Goal: Entertainment & Leisure: Consume media (video, audio)

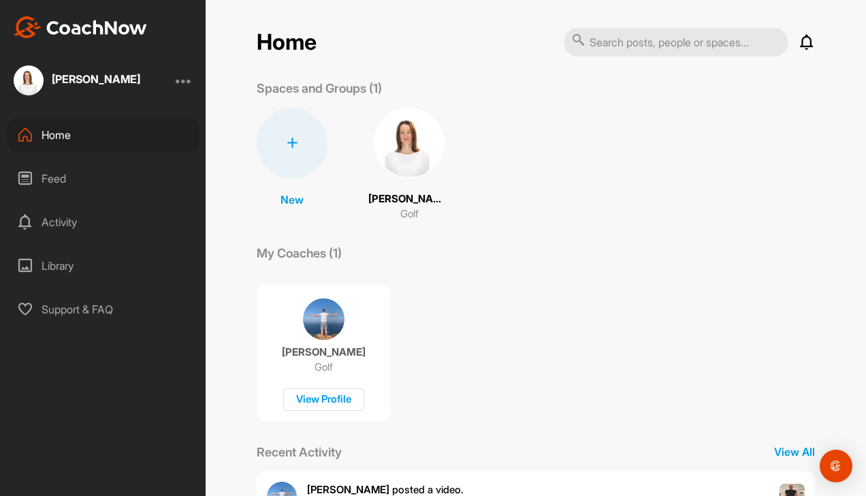
click at [402, 180] on div "Nicola Neumann-Mangoldt Golf" at bounding box center [409, 165] width 82 height 114
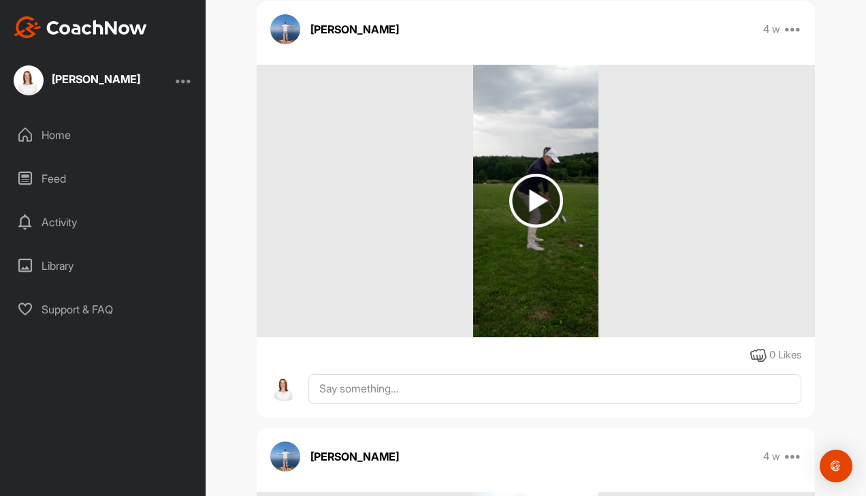
scroll to position [6860, 0]
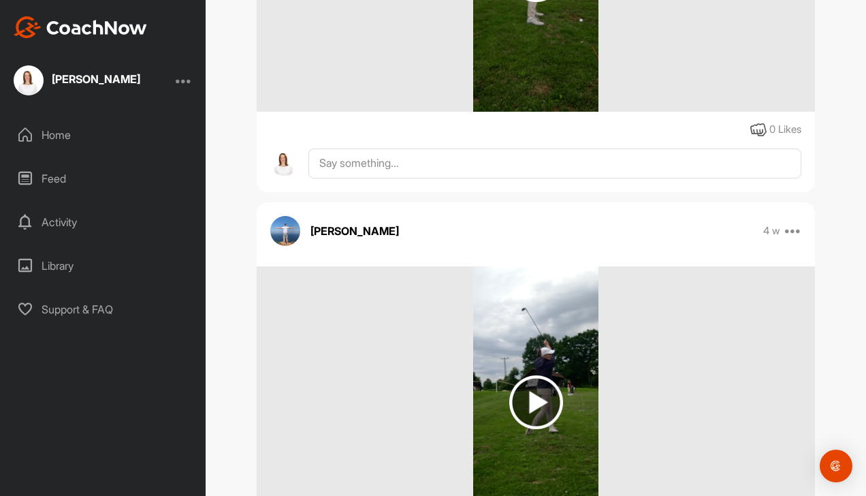
click at [534, 429] on img at bounding box center [536, 402] width 54 height 54
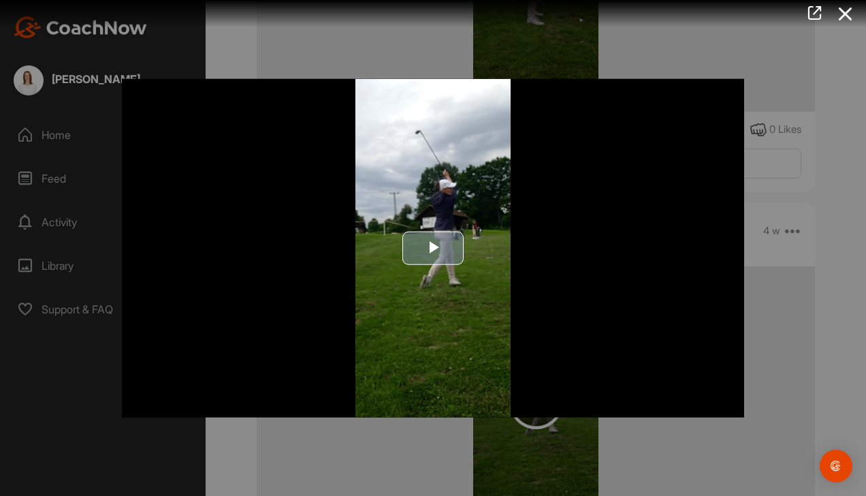
click at [433, 248] on span "Video Player" at bounding box center [433, 248] width 0 height 0
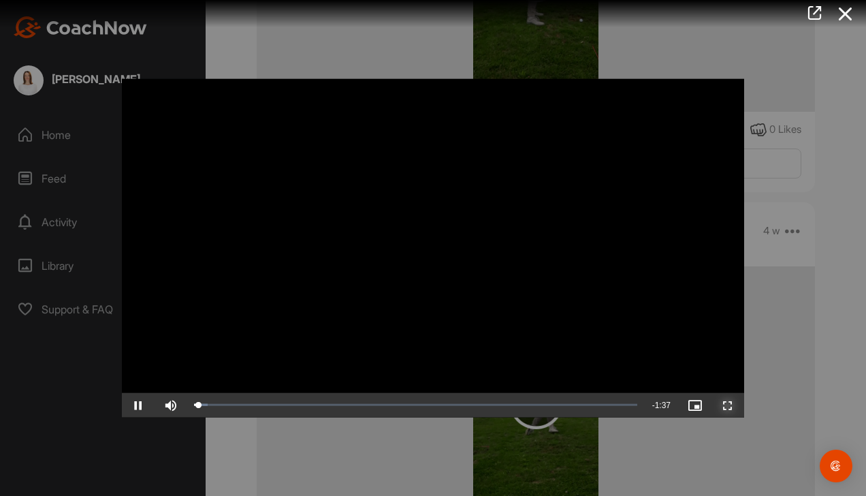
click at [732, 405] on span "Video Player" at bounding box center [728, 405] width 33 height 0
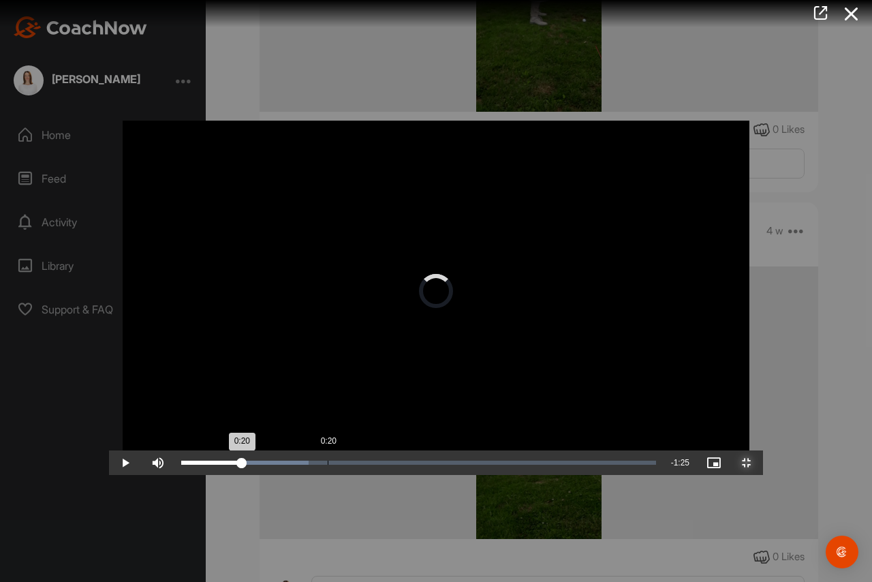
drag, startPoint x: 161, startPoint y: 572, endPoint x: 176, endPoint y: 567, distance: 16.4
click at [219, 465] on div "Loaded : 26.91% 0:20 0:20" at bounding box center [418, 462] width 475 height 4
drag, startPoint x: 226, startPoint y: 565, endPoint x: 305, endPoint y: 564, distance: 79.0
click at [305, 475] on div "Loaded : 31.17% 0:32 0:32" at bounding box center [418, 462] width 488 height 25
drag, startPoint x: 320, startPoint y: 569, endPoint x: 375, endPoint y: 569, distance: 55.2
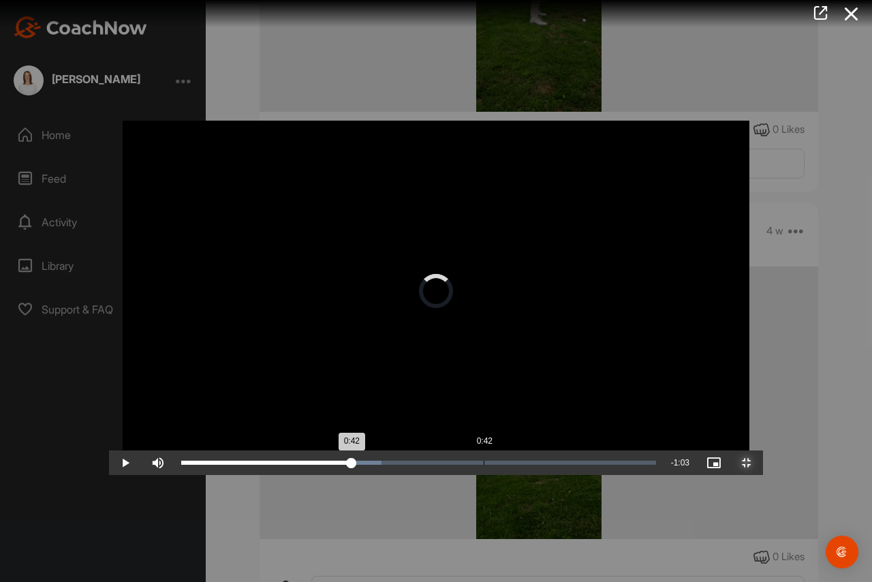
click at [375, 465] on div "Loaded : 42.23% 0:42 0:42" at bounding box center [418, 462] width 475 height 4
click at [591, 475] on div "Loaded : 80.64% 1:12 1:16" at bounding box center [418, 462] width 488 height 25
click at [568, 475] on div "Loaded : 80.64% 1:09 1:09" at bounding box center [418, 462] width 488 height 25
drag, startPoint x: 576, startPoint y: 569, endPoint x: 524, endPoint y: 572, distance: 51.8
click at [524, 475] on div "Loaded : 80.64% 1:06 1:06" at bounding box center [418, 462] width 488 height 25
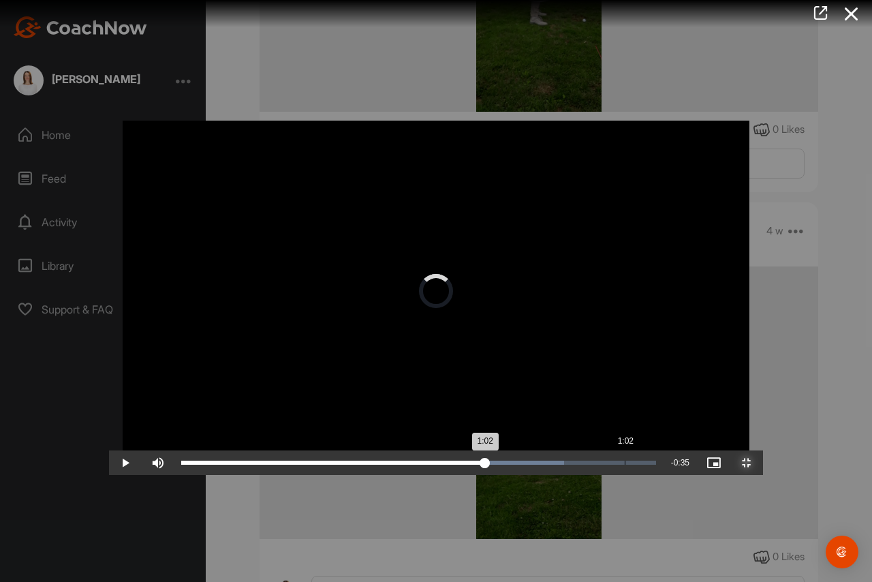
click at [516, 475] on div "Loaded : 80.64% 1:02 1:02" at bounding box center [418, 462] width 488 height 25
click at [490, 475] on div "Loaded : 80.64% 0:58 1:07" at bounding box center [418, 462] width 488 height 25
click at [453, 475] on div "Loaded : 80.64% 0:53 0:59" at bounding box center [418, 462] width 488 height 25
drag, startPoint x: 444, startPoint y: 569, endPoint x: 435, endPoint y: 569, distance: 8.9
click at [444, 465] on div "0:54" at bounding box center [315, 462] width 268 height 4
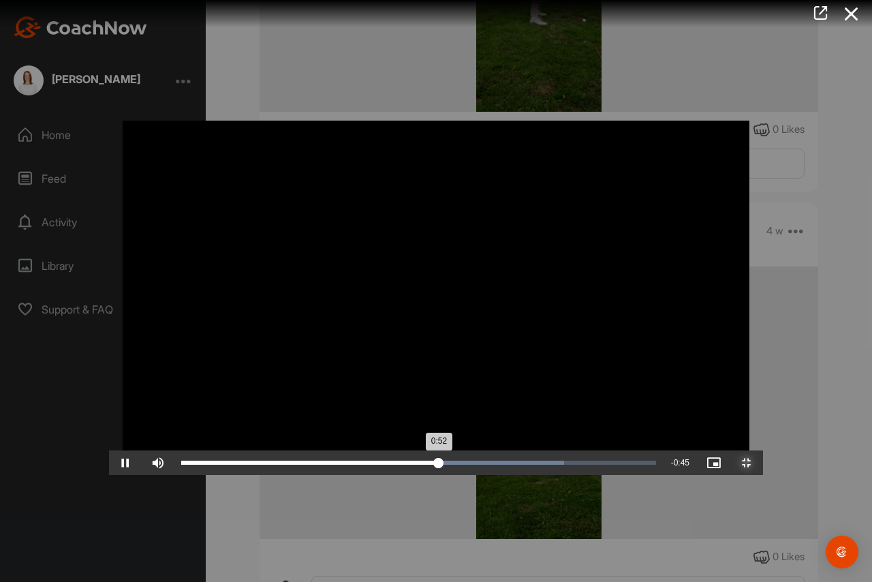
click at [396, 475] on div "Loaded : 80.64% 0:45 0:52" at bounding box center [418, 462] width 488 height 25
click at [551, 475] on div "Loaded : 81.22% 1:07 1:04" at bounding box center [418, 462] width 488 height 25
click at [588, 465] on div "Loaded : 81.22% 1:12 1:12" at bounding box center [418, 462] width 475 height 4
click at [611, 465] on div "Loaded : 81.22% 1:15 1:13" at bounding box center [418, 462] width 475 height 4
click at [743, 465] on div "1:18" at bounding box center [743, 462] width 1 height 4
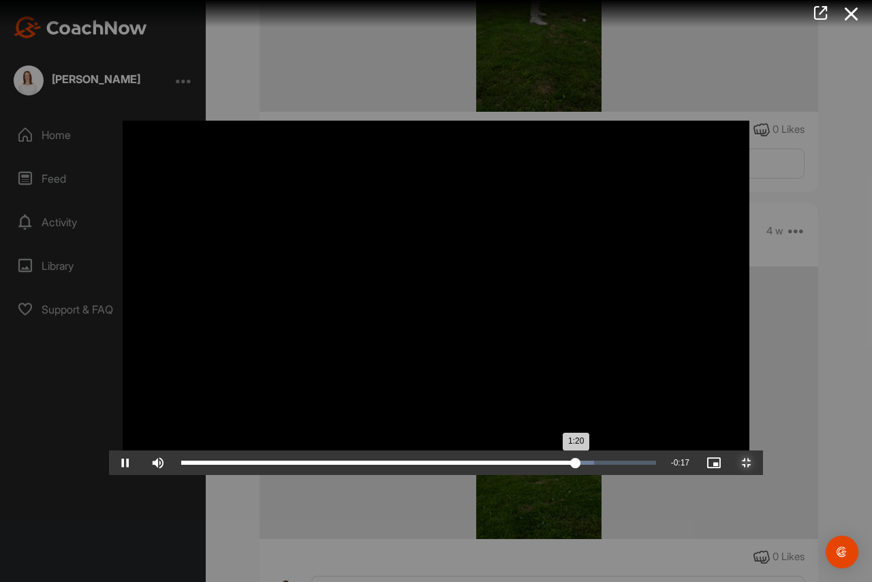
click at [656, 465] on div "Loaded : 87.05% 1:23 1:20" at bounding box center [418, 462] width 475 height 4
click at [619, 465] on div "1:29" at bounding box center [400, 462] width 438 height 4
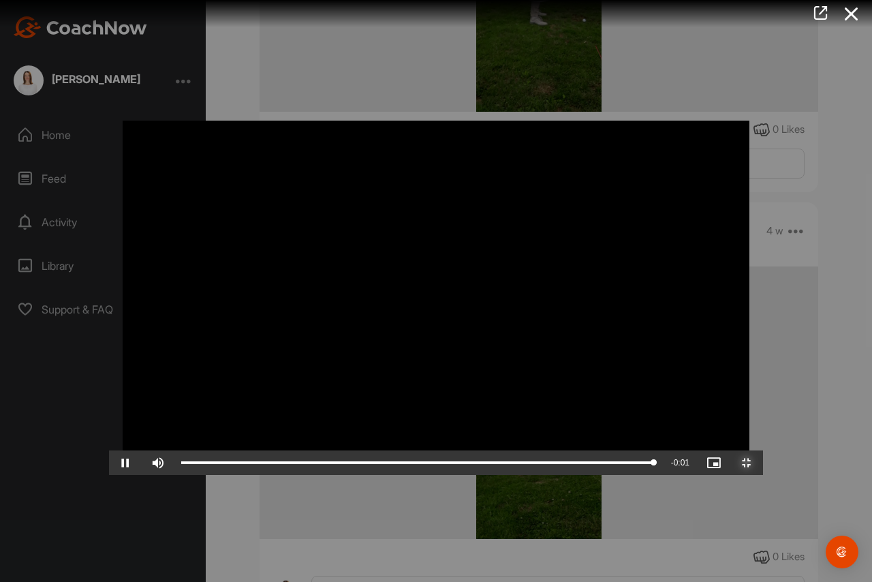
click at [763, 462] on span "Video Player" at bounding box center [746, 462] width 33 height 0
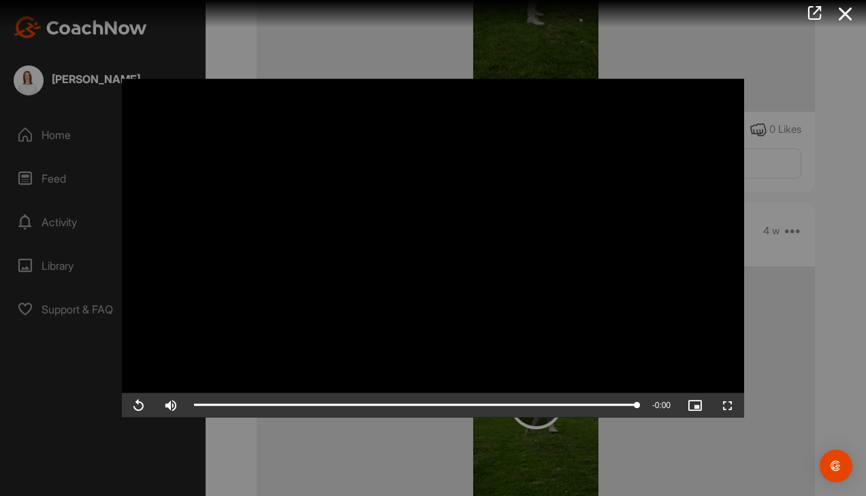
click at [841, 14] on icon at bounding box center [845, 13] width 31 height 25
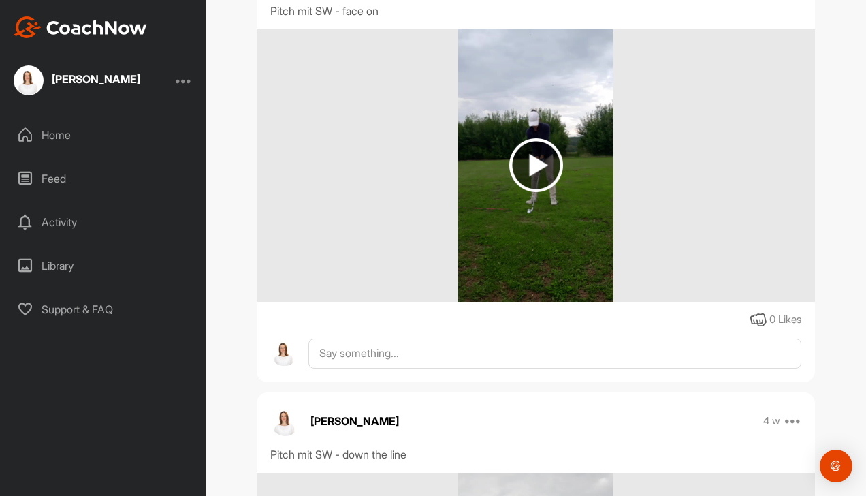
scroll to position [9517, 0]
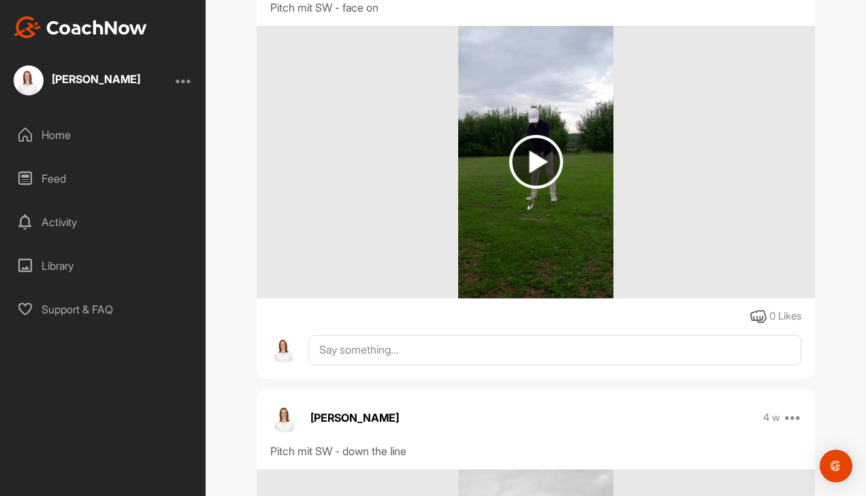
click at [527, 189] on img at bounding box center [536, 162] width 54 height 54
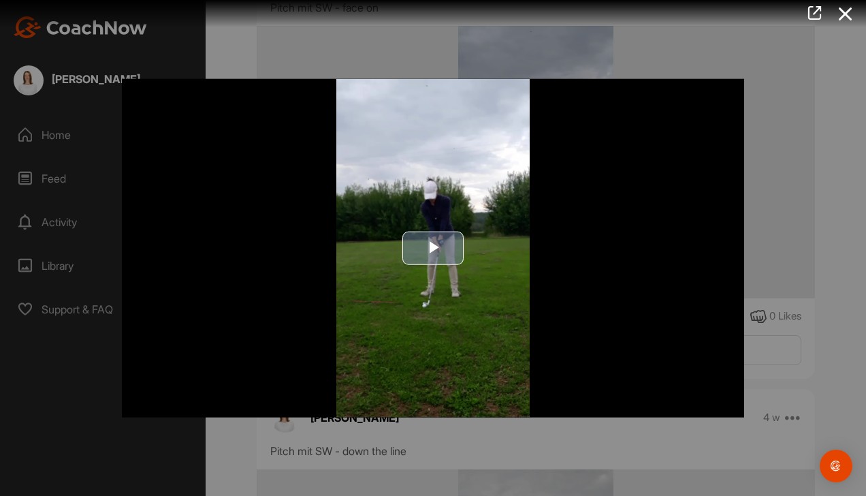
click at [433, 248] on span "Video Player" at bounding box center [433, 248] width 0 height 0
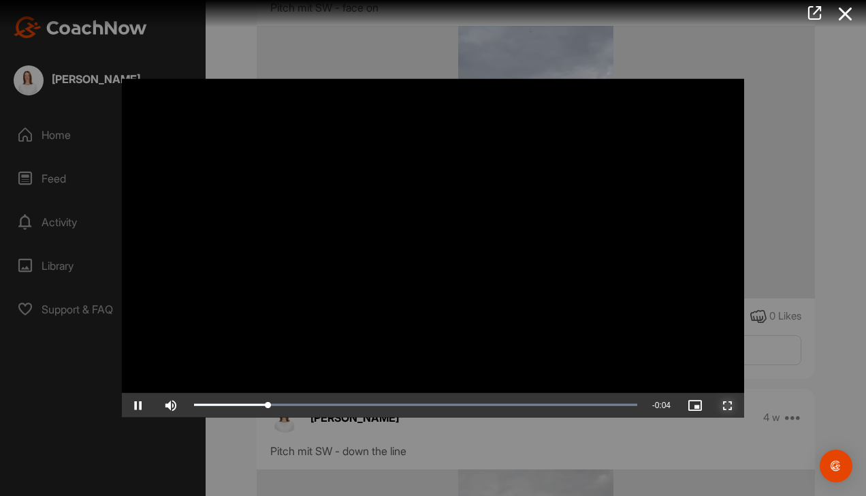
click at [721, 405] on span "Video Player" at bounding box center [728, 405] width 33 height 0
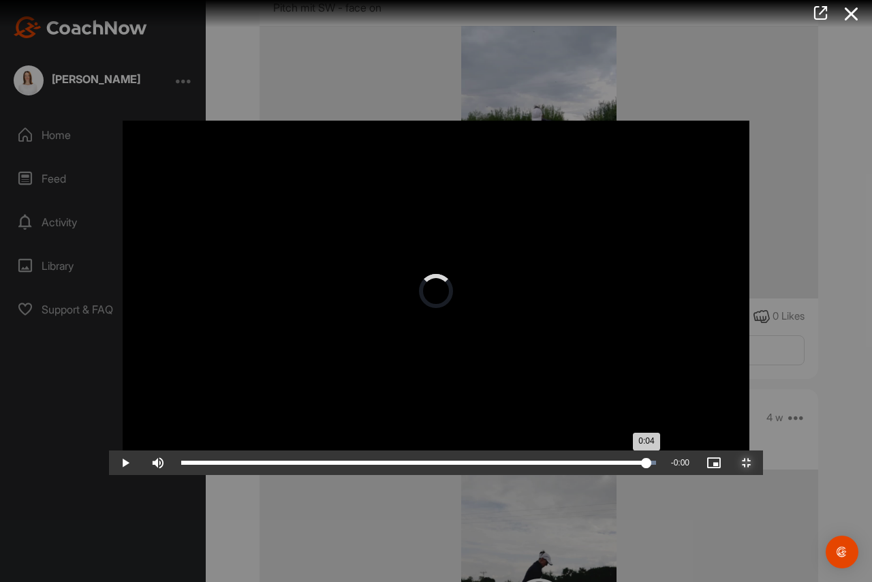
drag, startPoint x: 762, startPoint y: 569, endPoint x: 823, endPoint y: 530, distance: 72.0
click at [763, 475] on div "Video Player is loading. Play Video Play Skip Backward Skip Forward Mute Curren…" at bounding box center [436, 291] width 654 height 368
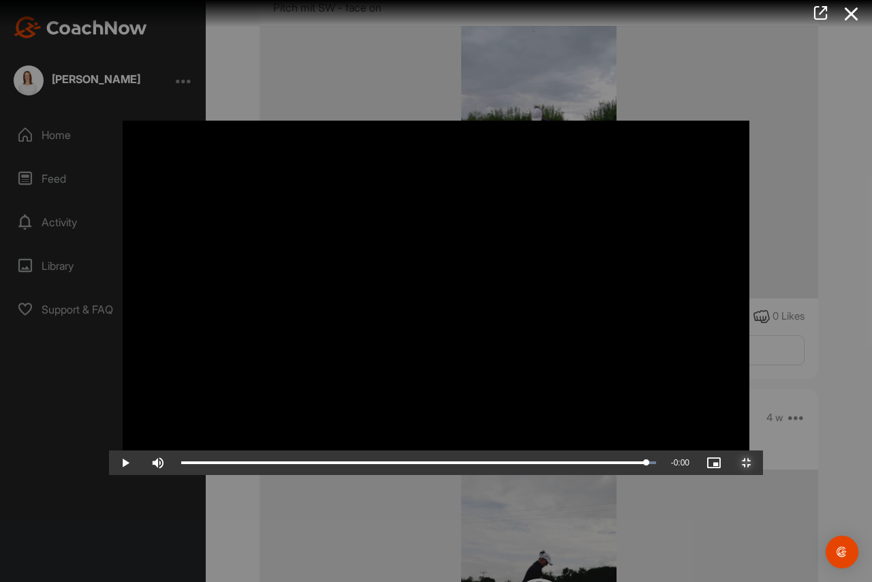
click at [763, 462] on span "Video Player" at bounding box center [746, 462] width 33 height 0
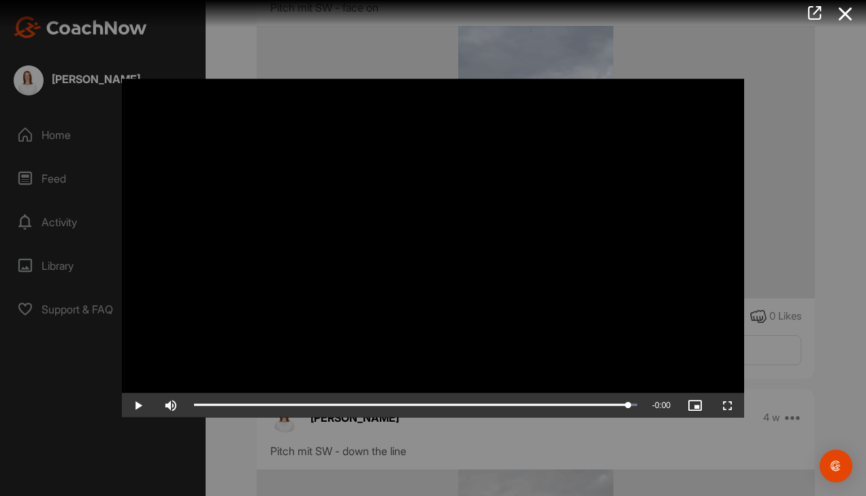
click at [841, 14] on icon at bounding box center [845, 13] width 31 height 25
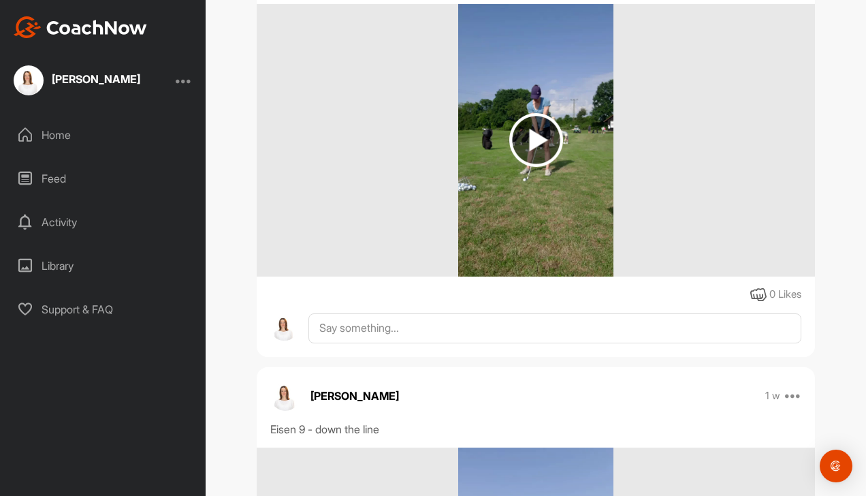
scroll to position [3133, 0]
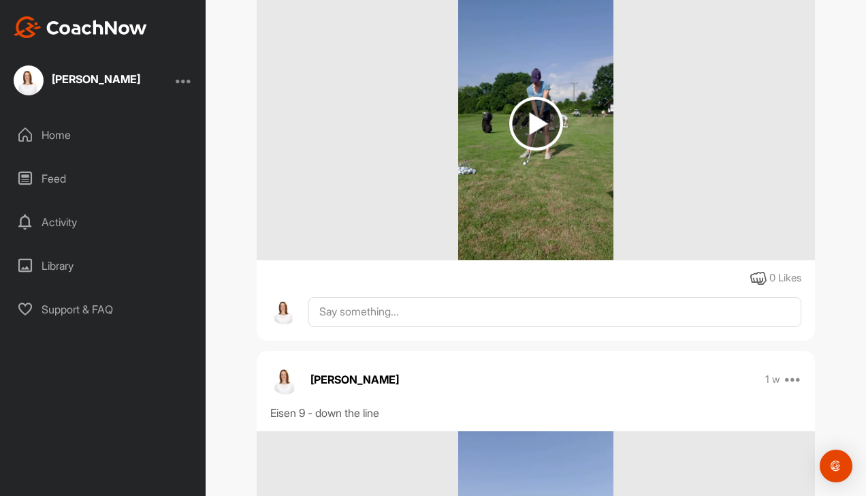
click at [534, 151] on img at bounding box center [536, 124] width 54 height 54
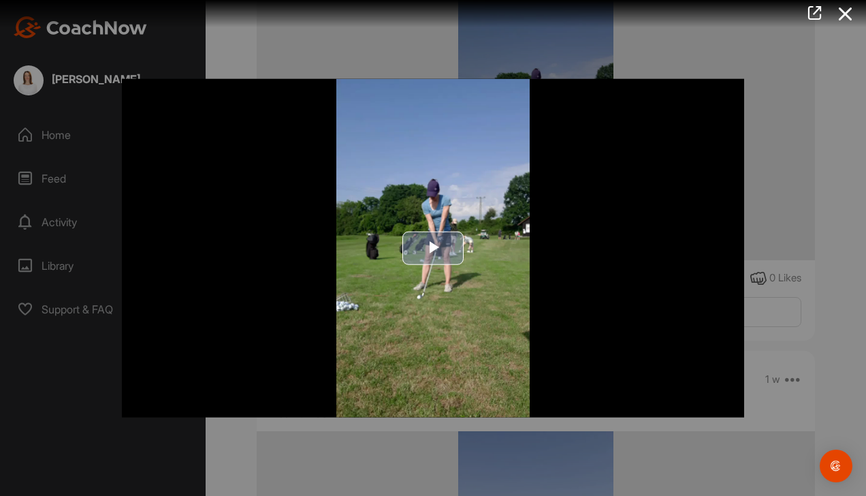
click at [433, 248] on span "Video Player" at bounding box center [433, 248] width 0 height 0
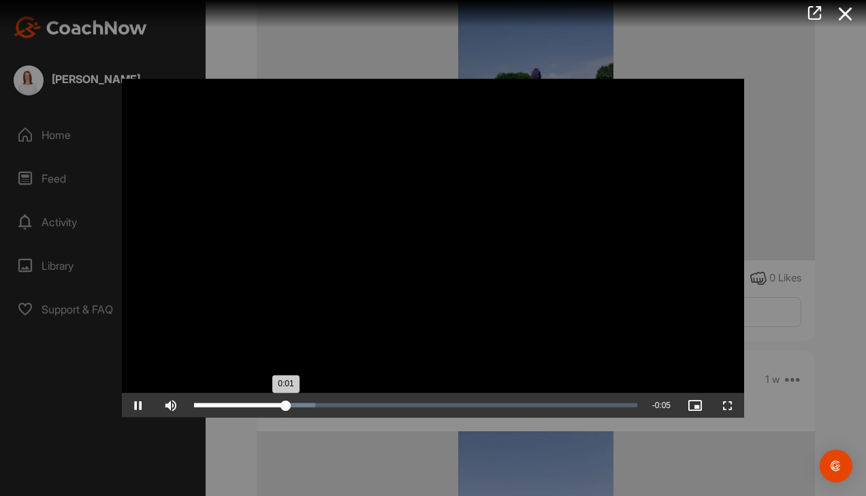
drag, startPoint x: 279, startPoint y: 403, endPoint x: 288, endPoint y: 406, distance: 9.3
click at [286, 406] on div "0:01" at bounding box center [240, 405] width 92 height 4
click at [731, 405] on span "Video Player" at bounding box center [728, 405] width 33 height 0
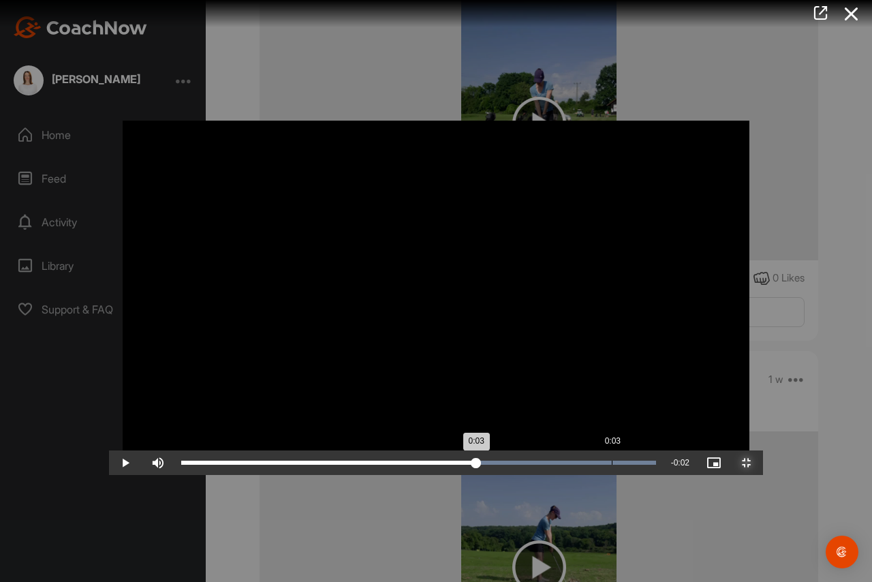
click at [476, 465] on div "0:03" at bounding box center [328, 462] width 295 height 4
drag, startPoint x: 764, startPoint y: 569, endPoint x: 871, endPoint y: 438, distance: 168.9
click at [763, 475] on div "Video Player is loading. Play Video Play Skip Backward Skip Forward Mute Curren…" at bounding box center [436, 291] width 654 height 368
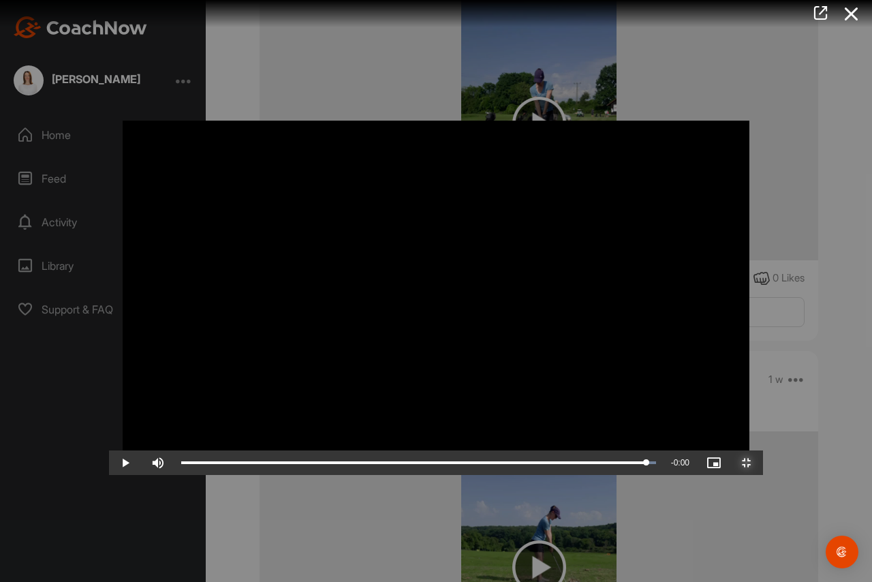
click at [763, 462] on span "Video Player" at bounding box center [746, 462] width 33 height 0
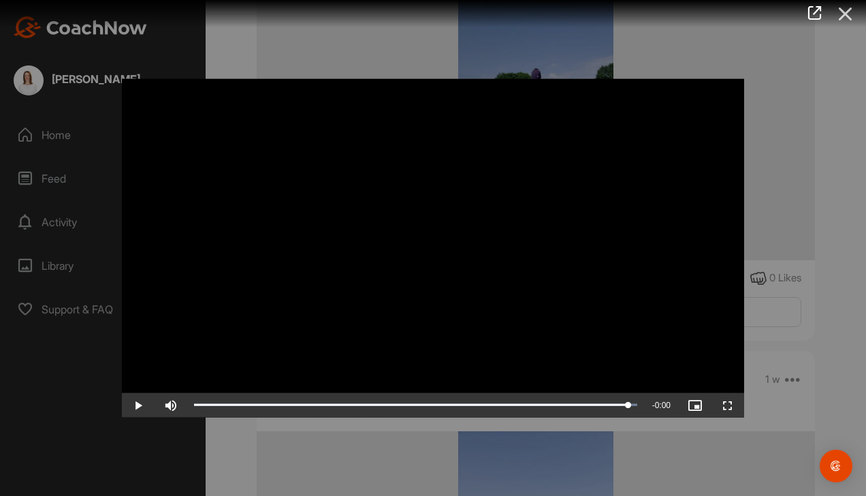
click at [836, 12] on icon at bounding box center [845, 13] width 31 height 25
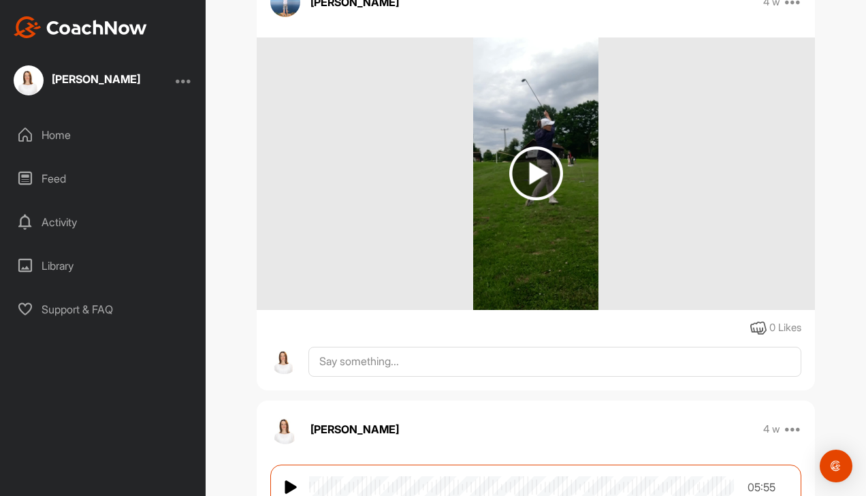
scroll to position [7084, 0]
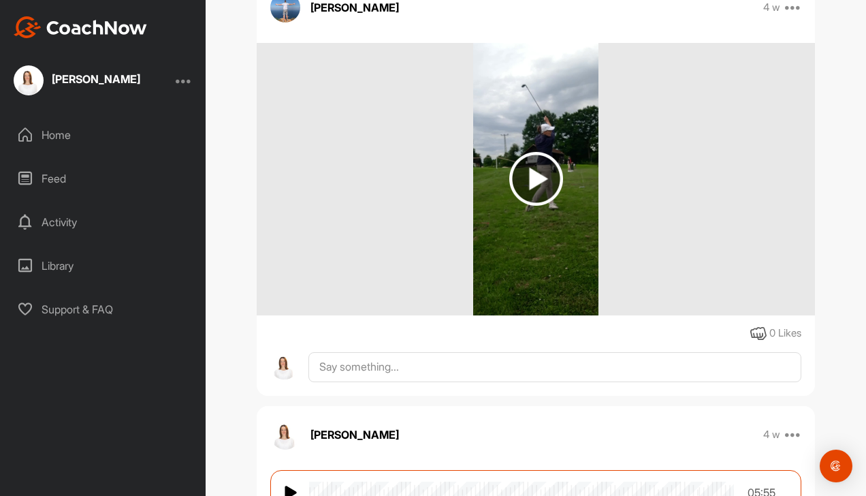
click at [533, 206] on img at bounding box center [536, 179] width 54 height 54
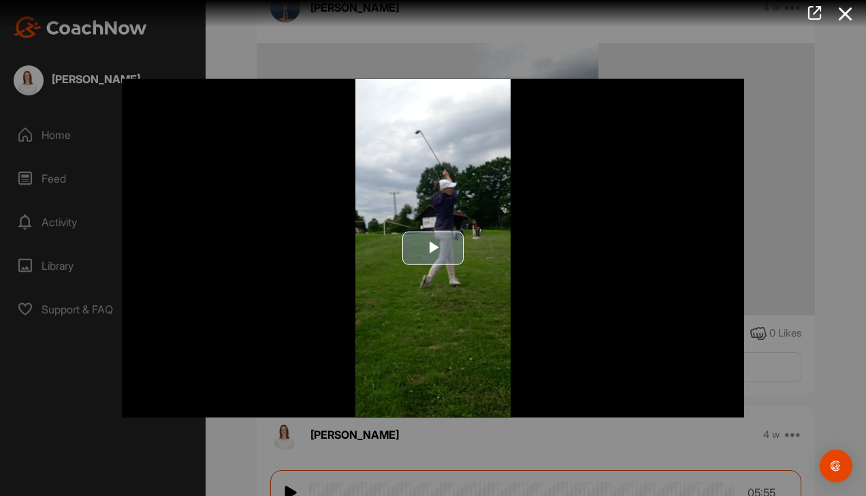
click at [433, 248] on span "Video Player" at bounding box center [433, 248] width 0 height 0
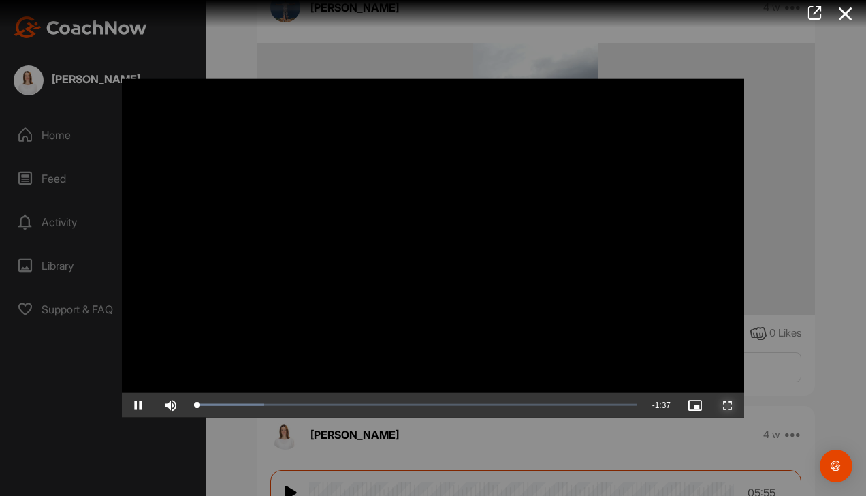
click at [723, 405] on span "Video Player" at bounding box center [728, 405] width 33 height 0
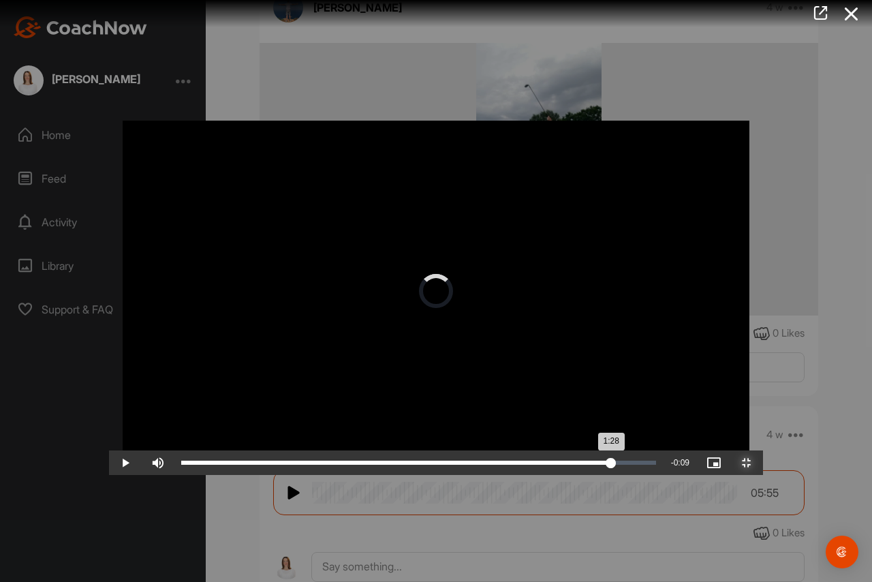
drag, startPoint x: 699, startPoint y: 567, endPoint x: 673, endPoint y: 579, distance: 28.6
click at [663, 475] on div "Loaded : 20.03% 1:28 1:28" at bounding box center [418, 462] width 488 height 25
drag, startPoint x: 704, startPoint y: 568, endPoint x: 561, endPoint y: 558, distance: 144.1
click at [563, 475] on div "Video Player is loading. Play Video Play Skip Backward Skip Forward Mute Curren…" at bounding box center [436, 291] width 654 height 368
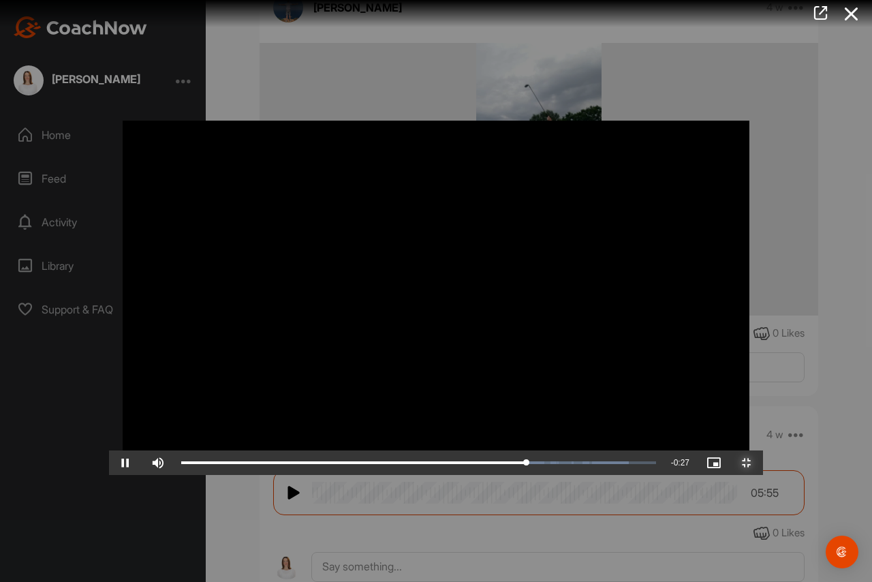
click at [763, 462] on span "Video Player" at bounding box center [746, 462] width 33 height 0
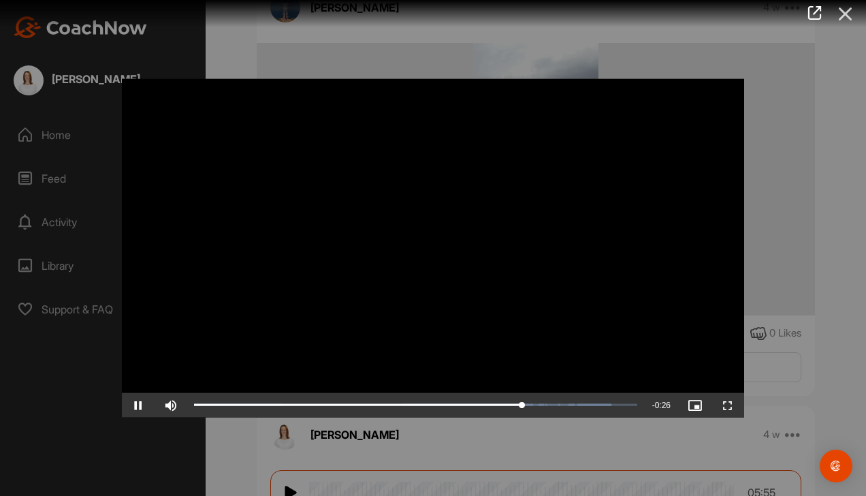
click at [846, 15] on icon at bounding box center [845, 13] width 31 height 25
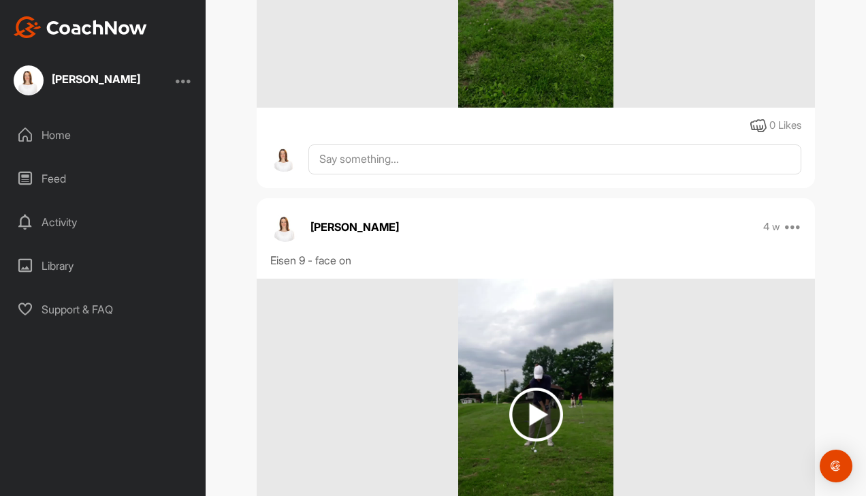
scroll to position [8514, 0]
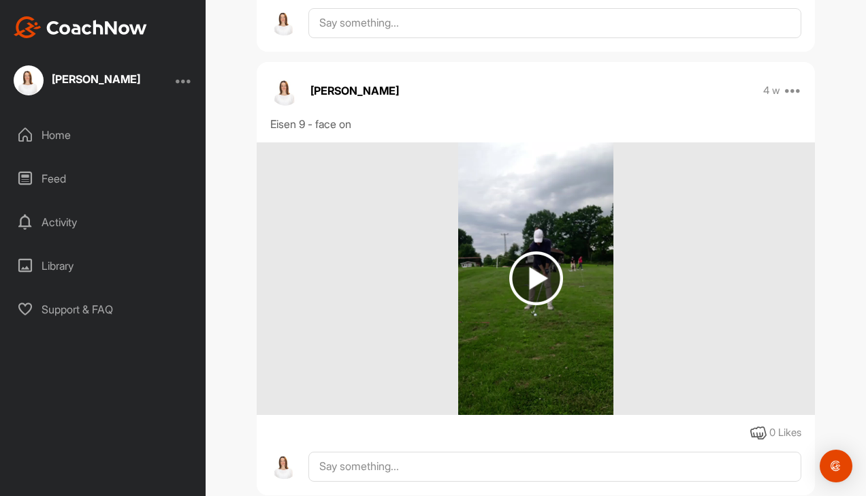
click at [522, 305] on img at bounding box center [536, 278] width 54 height 54
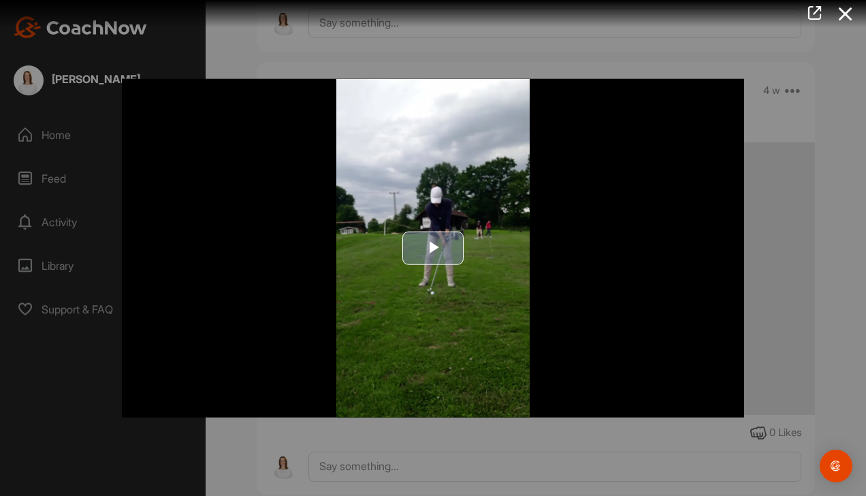
click at [433, 248] on span "Video Player" at bounding box center [433, 248] width 0 height 0
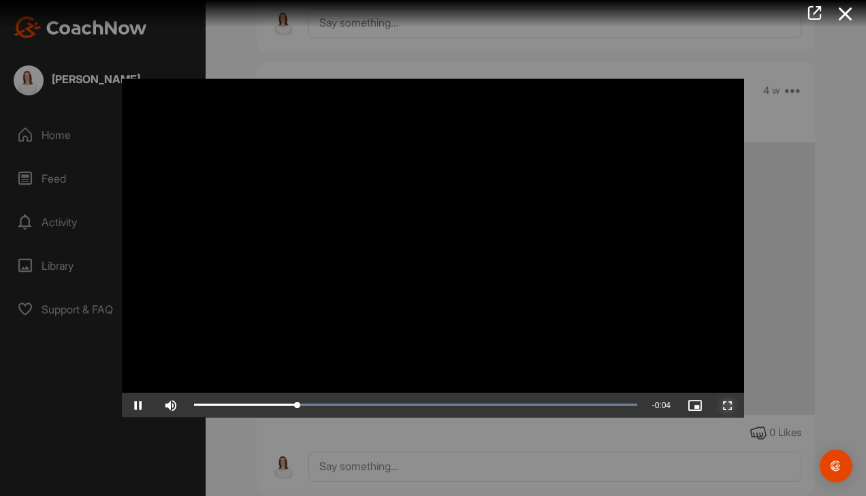
click at [720, 405] on span "Video Player" at bounding box center [728, 405] width 33 height 0
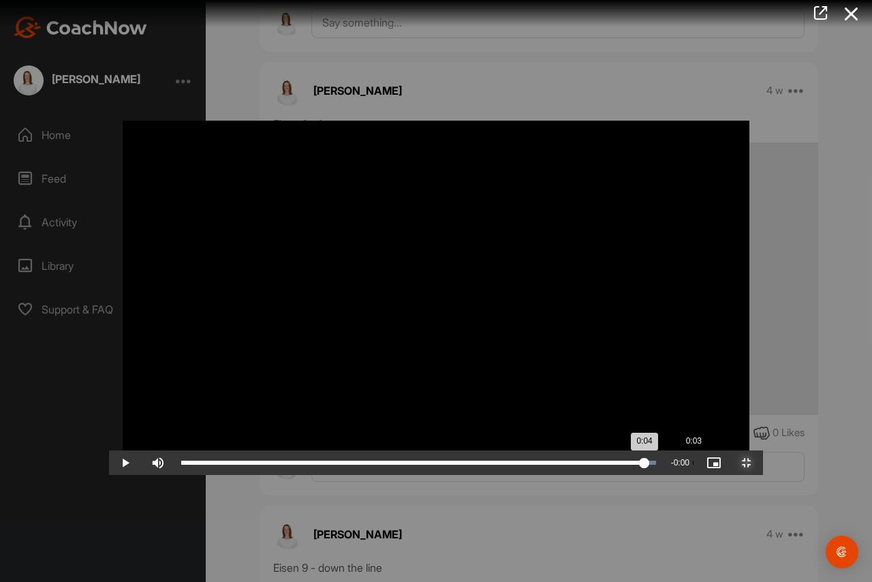
drag, startPoint x: 760, startPoint y: 569, endPoint x: 821, endPoint y: 529, distance: 73.3
click at [763, 475] on div "Video Player is loading. Play Video Play Skip Backward Skip Forward Mute Curren…" at bounding box center [436, 291] width 654 height 368
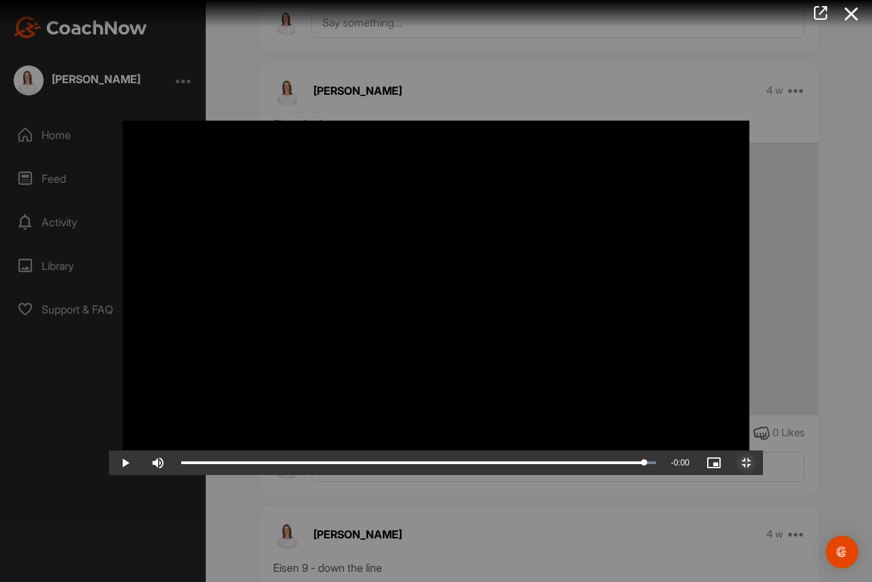
click at [763, 462] on span "Video Player" at bounding box center [746, 462] width 33 height 0
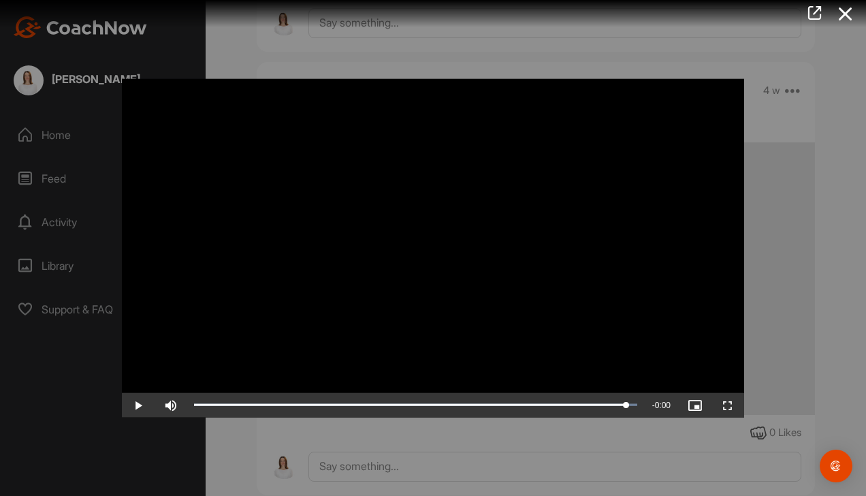
click at [858, 18] on icon at bounding box center [845, 13] width 31 height 25
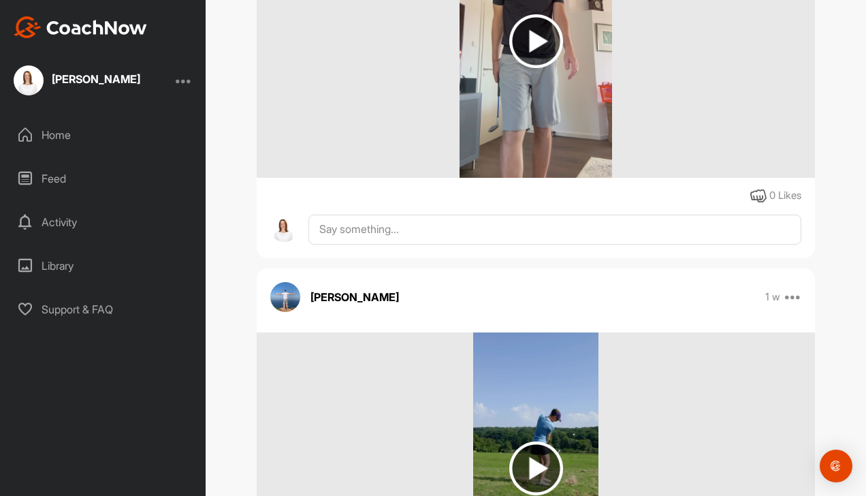
scroll to position [409, 0]
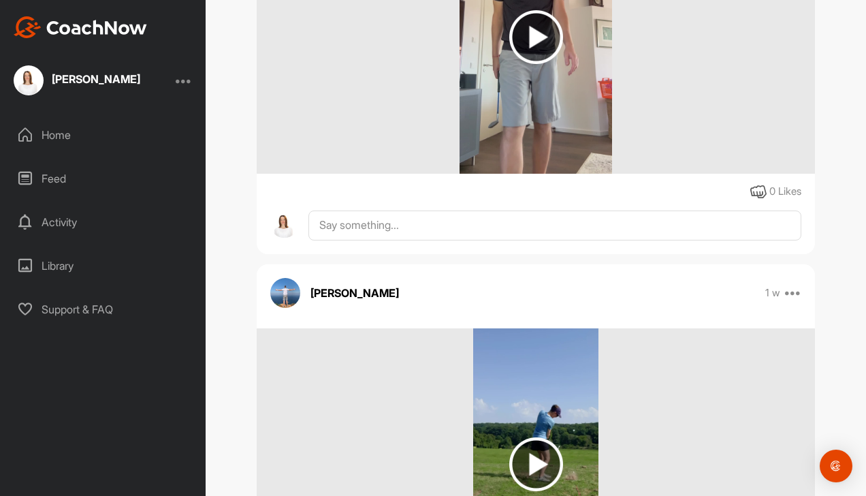
click at [537, 64] on img at bounding box center [536, 37] width 54 height 54
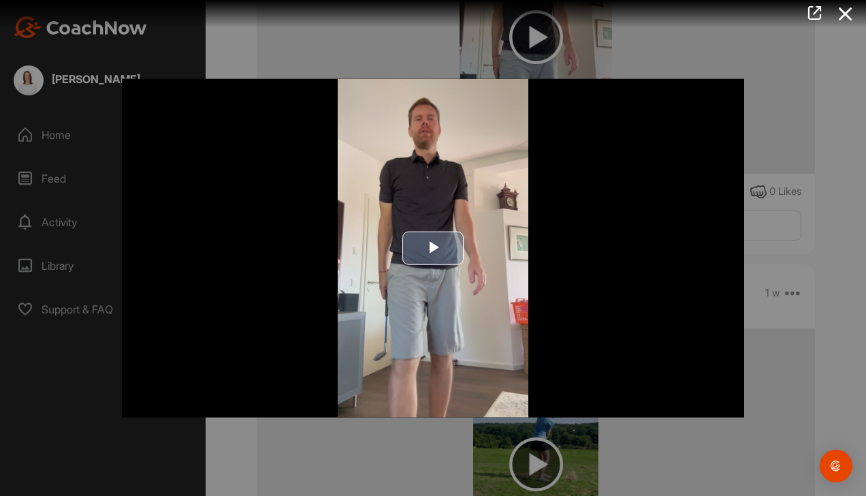
click at [433, 248] on span "Video Player" at bounding box center [433, 248] width 0 height 0
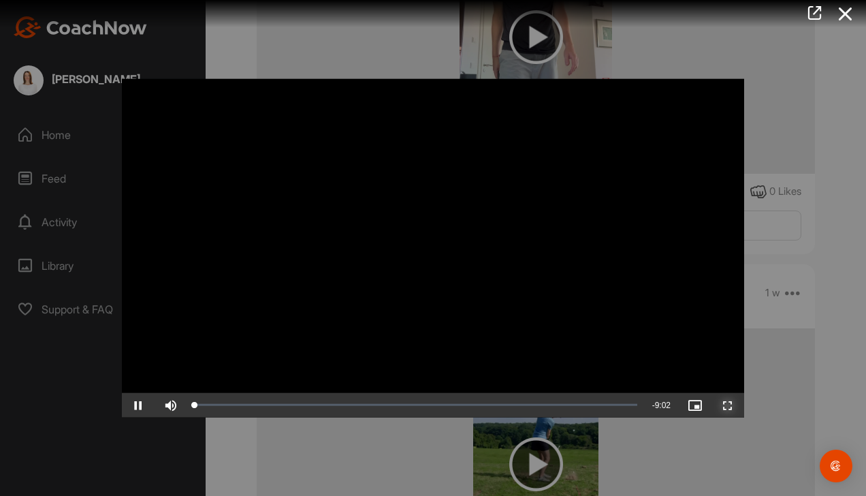
drag, startPoint x: 729, startPoint y: 410, endPoint x: 719, endPoint y: 410, distance: 9.5
click at [727, 405] on span "Video Player" at bounding box center [728, 405] width 33 height 0
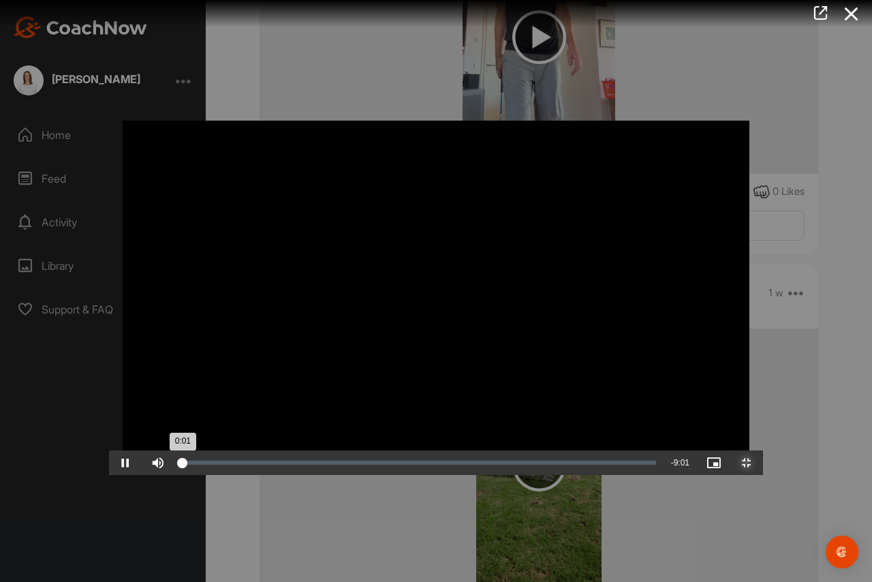
click at [317, 475] on div "Loaded : 0.66% 3:11 0:01" at bounding box center [418, 462] width 488 height 25
click at [109, 462] on span "Video Player" at bounding box center [125, 462] width 33 height 0
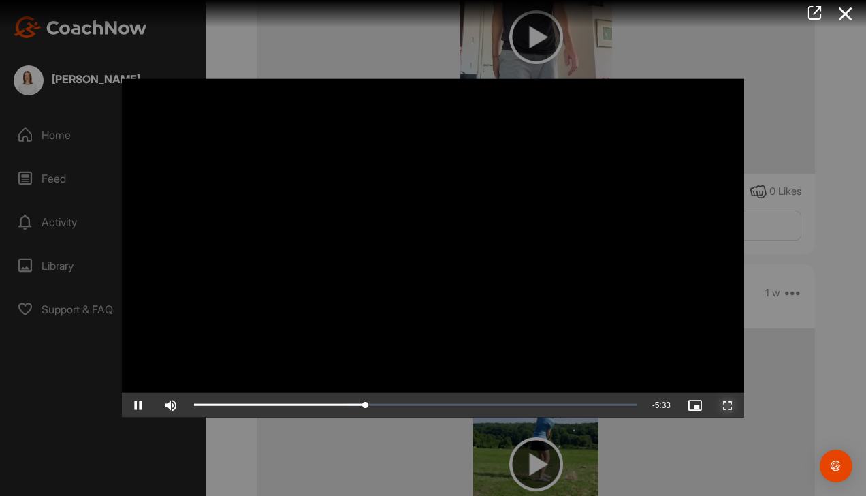
click at [729, 405] on span "Video Player" at bounding box center [728, 405] width 33 height 0
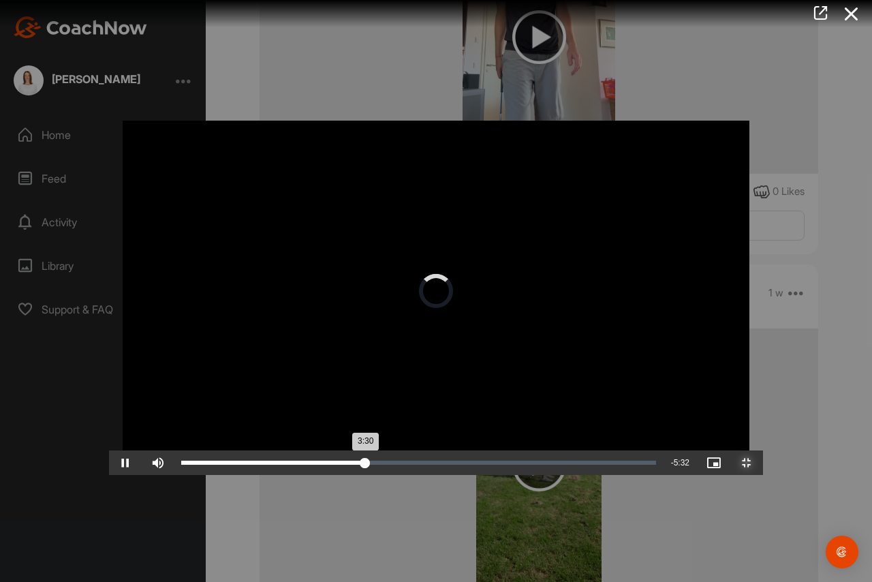
click at [336, 465] on div "3:30" at bounding box center [273, 462] width 184 height 4
click at [332, 465] on div "3:24" at bounding box center [270, 462] width 178 height 4
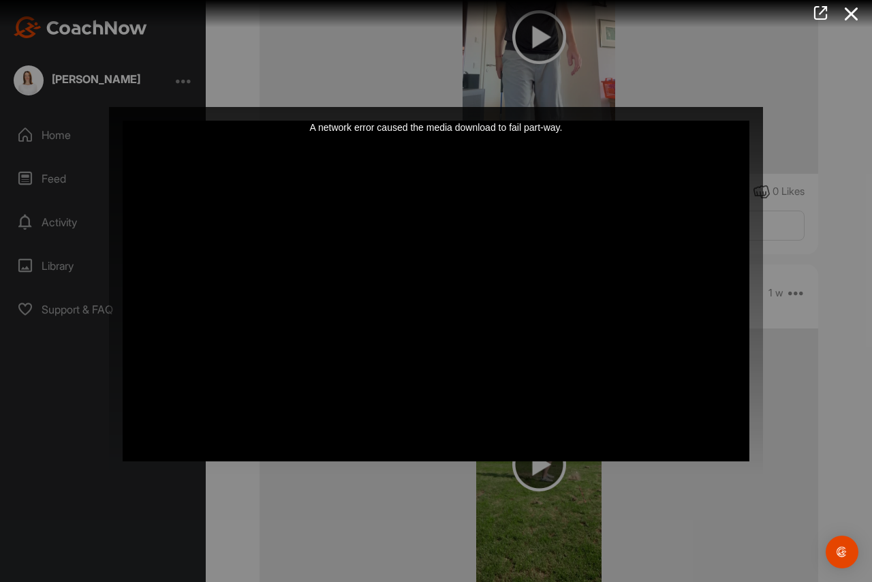
click at [678, 394] on div "A network error caused the media download to fail part-way." at bounding box center [436, 291] width 654 height 368
click at [700, 392] on div "A network error caused the media download to fail part-way." at bounding box center [436, 291] width 654 height 368
click at [763, 475] on div "A network error caused the media download to fail part-way." at bounding box center [436, 291] width 654 height 368
drag, startPoint x: 825, startPoint y: 522, endPoint x: 835, endPoint y: 515, distance: 12.7
click at [763, 475] on div "A network error caused the media download to fail part-way." at bounding box center [436, 291] width 654 height 368
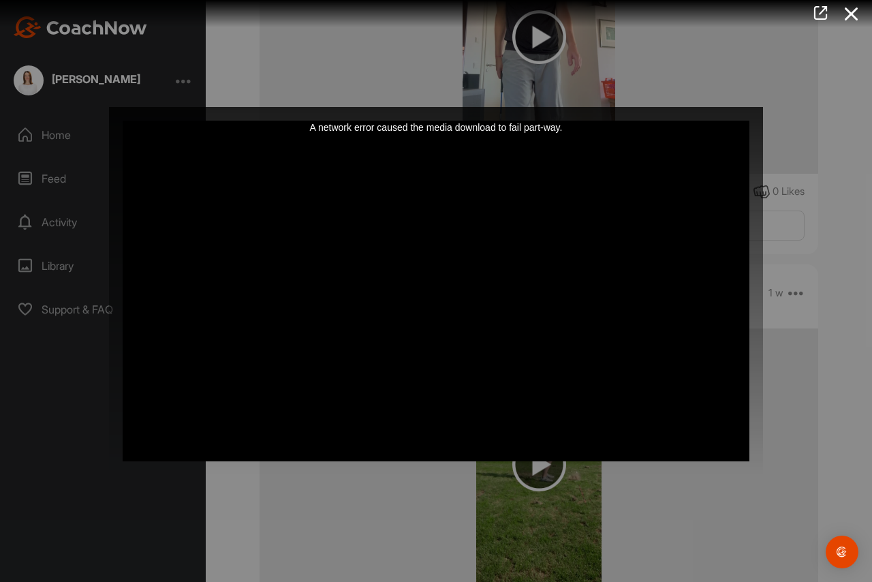
click at [670, 432] on div "A network error caused the media download to fail part-way." at bounding box center [436, 291] width 654 height 368
drag, startPoint x: 590, startPoint y: 437, endPoint x: 603, endPoint y: 430, distance: 15.2
click at [590, 437] on div "A network error caused the media download to fail part-way." at bounding box center [436, 291] width 654 height 368
drag, startPoint x: 603, startPoint y: 430, endPoint x: 565, endPoint y: 430, distance: 38.1
click at [603, 429] on div "A network error caused the media download to fail part-way." at bounding box center [436, 291] width 654 height 368
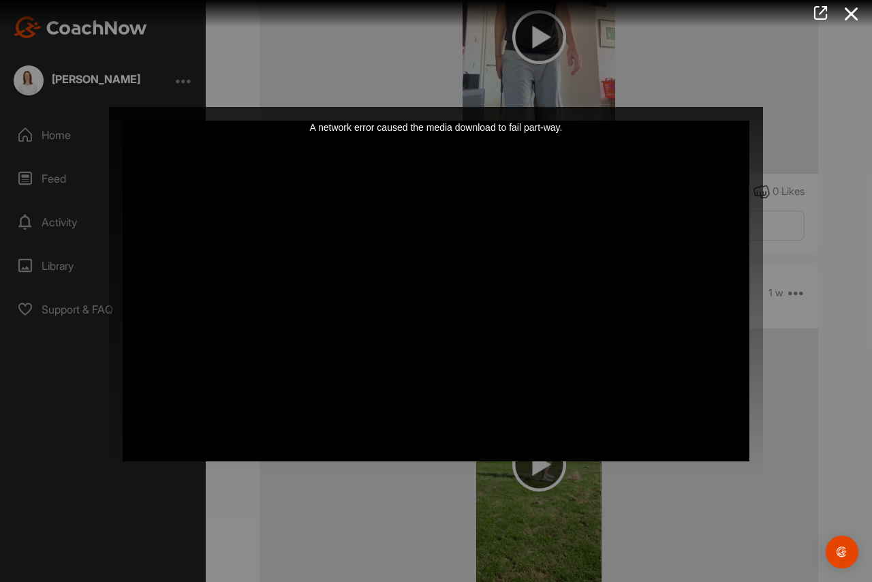
drag, startPoint x: 433, startPoint y: 448, endPoint x: 441, endPoint y: 448, distance: 8.2
click at [435, 447] on div "A network error caused the media download to fail part-way." at bounding box center [436, 291] width 654 height 368
click at [444, 451] on div "A network error caused the media download to fail part-way." at bounding box center [436, 291] width 654 height 368
click at [512, 430] on div "A network error caused the media download to fail part-way." at bounding box center [436, 291] width 654 height 368
drag, startPoint x: 136, startPoint y: 0, endPoint x: 400, endPoint y: 206, distance: 334.4
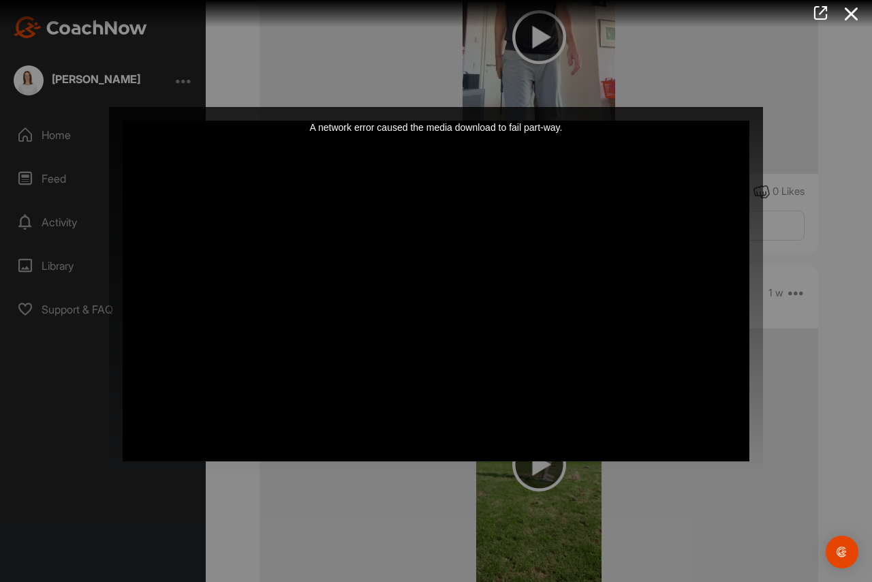
click at [147, 107] on div "A network error caused the media download to fail part-way." at bounding box center [436, 291] width 654 height 368
drag, startPoint x: 400, startPoint y: 206, endPoint x: 388, endPoint y: 204, distance: 11.8
click at [399, 206] on div "A network error caused the media download to fail part-way." at bounding box center [436, 291] width 654 height 368
drag, startPoint x: 388, startPoint y: 204, endPoint x: 392, endPoint y: 98, distance: 105.7
click at [388, 204] on div "A network error caused the media download to fail part-way." at bounding box center [436, 291] width 654 height 368
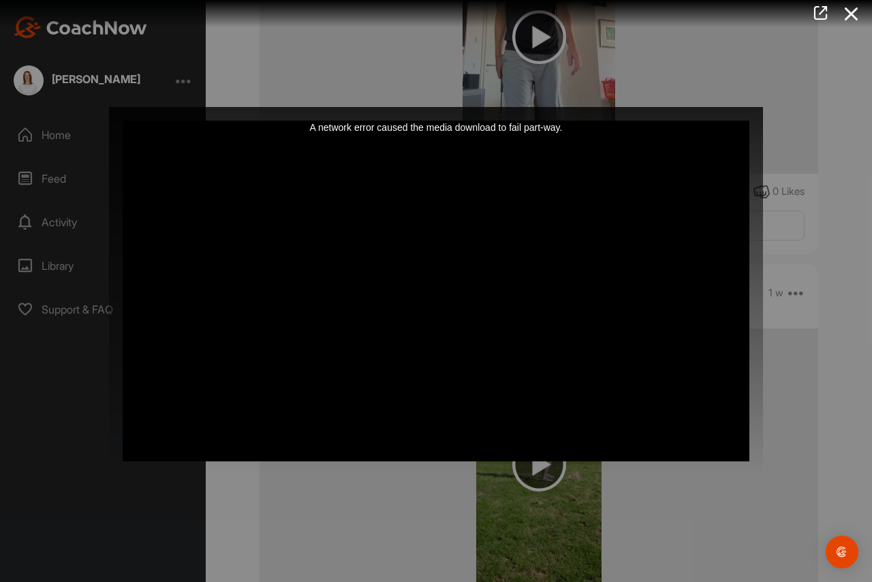
click at [476, 133] on div "A network error caused the media download to fail part-way." at bounding box center [436, 291] width 654 height 368
drag, startPoint x: 433, startPoint y: 34, endPoint x: 435, endPoint y: 13, distance: 21.2
click at [434, 107] on div "A network error caused the media download to fail part-way." at bounding box center [436, 291] width 654 height 368
drag, startPoint x: 435, startPoint y: 12, endPoint x: 435, endPoint y: 31, distance: 19.1
click at [435, 107] on div "A network error caused the media download to fail part-way." at bounding box center [436, 291] width 654 height 368
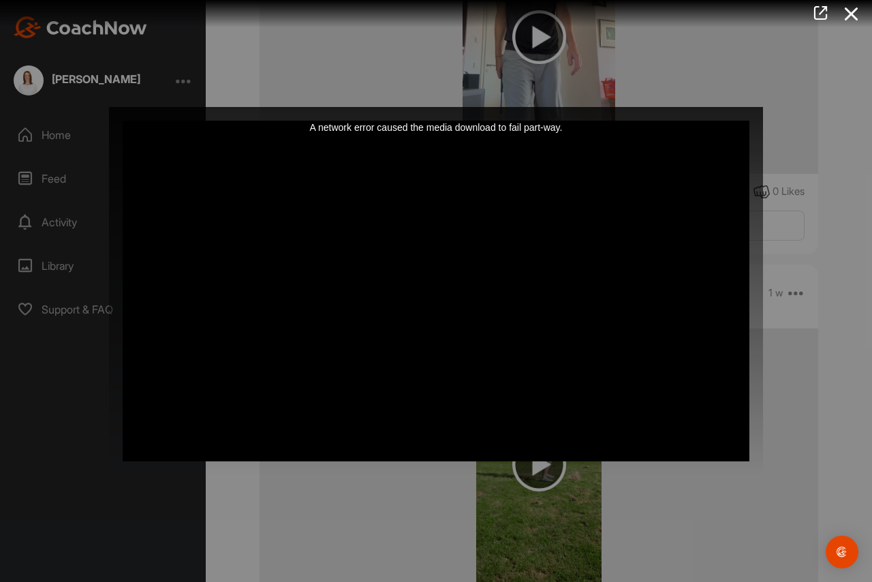
drag, startPoint x: 435, startPoint y: 50, endPoint x: 435, endPoint y: 60, distance: 9.6
click at [435, 107] on div "A network error caused the media download to fail part-way." at bounding box center [436, 291] width 654 height 368
click at [440, 107] on div "A network error caused the media download to fail part-way." at bounding box center [436, 291] width 654 height 368
click at [445, 107] on div "A network error caused the media download to fail part-way." at bounding box center [436, 291] width 654 height 368
drag, startPoint x: 420, startPoint y: 222, endPoint x: 420, endPoint y: 211, distance: 10.9
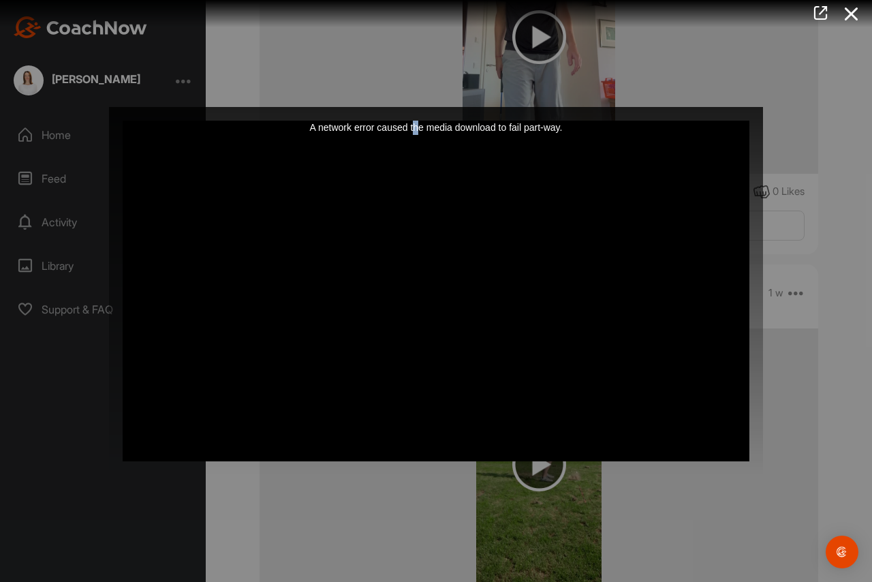
click at [420, 211] on div "A network error caused the media download to fail part-way." at bounding box center [436, 291] width 654 height 368
click at [437, 107] on div "A network error caused the media download to fail part-way." at bounding box center [436, 291] width 654 height 368
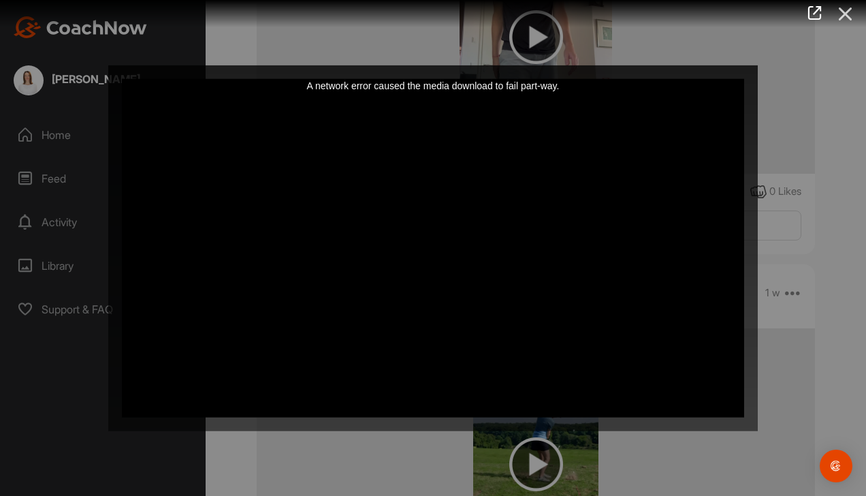
click at [835, 12] on icon at bounding box center [845, 13] width 31 height 25
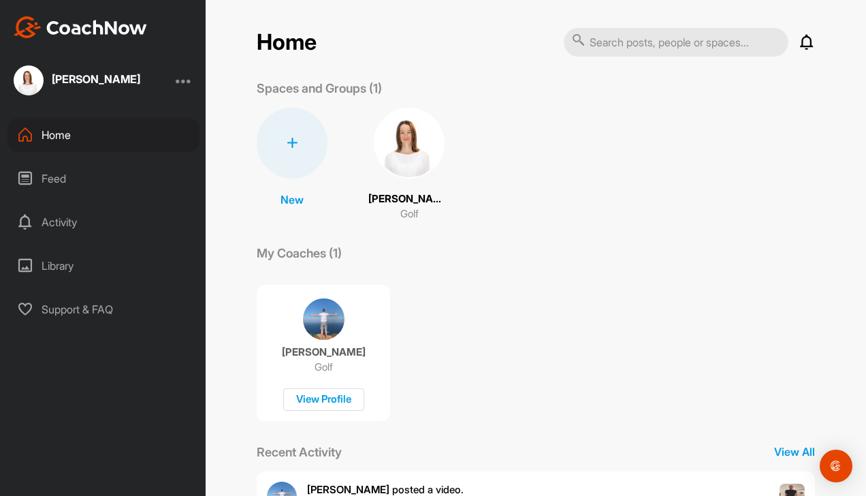
click at [396, 191] on div "[PERSON_NAME]-Mangoldt Golf" at bounding box center [409, 165] width 82 height 114
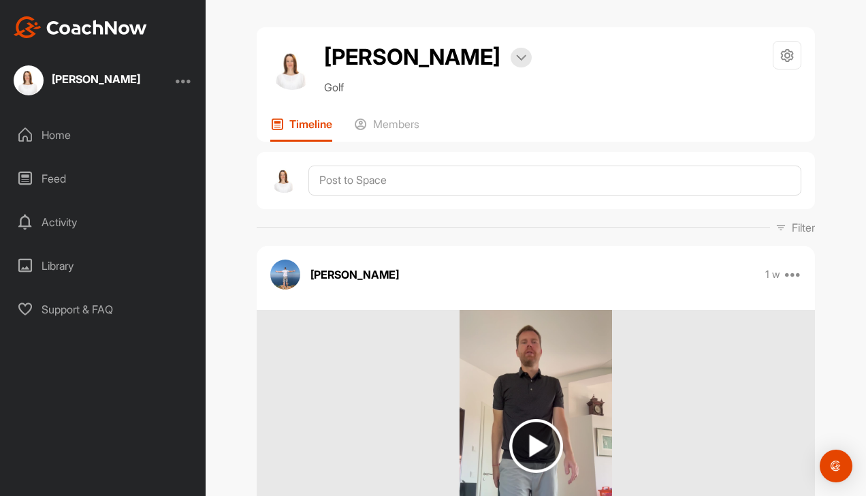
scroll to position [136, 0]
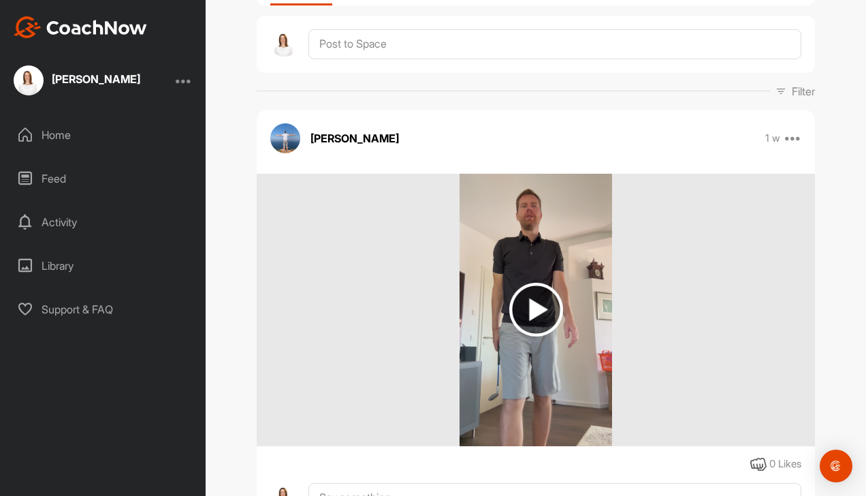
click at [522, 336] on img at bounding box center [536, 310] width 54 height 54
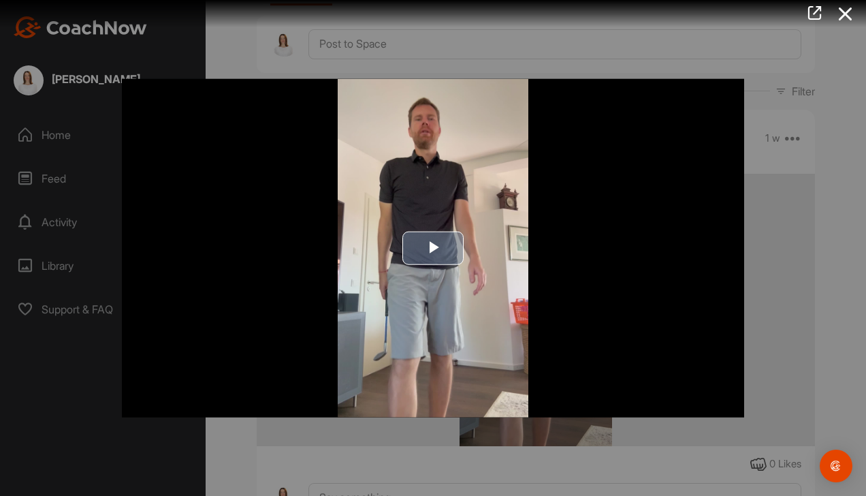
click at [433, 248] on span "Video Player" at bounding box center [433, 248] width 0 height 0
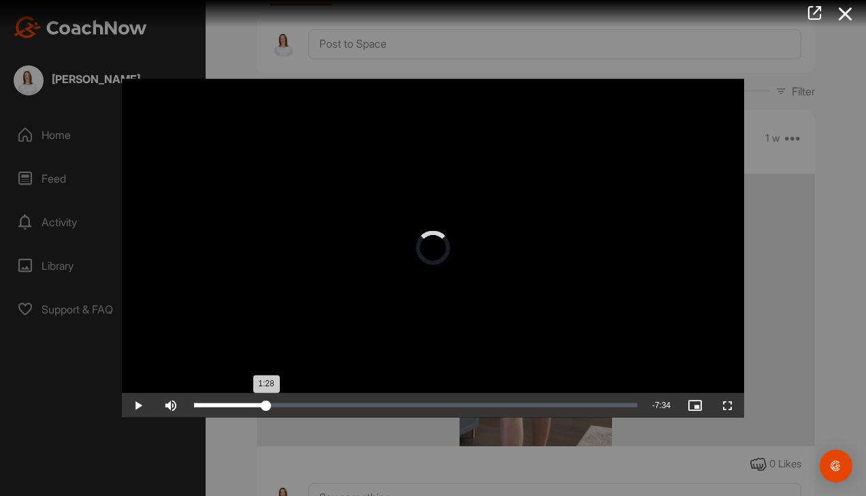
click at [267, 408] on div "Loaded : 0.68% 1:28 1:28" at bounding box center [415, 404] width 457 height 25
click at [300, 406] on div "Loaded : 0.68% 2:09 1:29" at bounding box center [415, 405] width 443 height 4
click at [298, 404] on div "2:12" at bounding box center [248, 405] width 108 height 4
click at [281, 404] on div "2:06" at bounding box center [246, 405] width 104 height 4
click at [727, 405] on span "Video Player" at bounding box center [728, 405] width 33 height 0
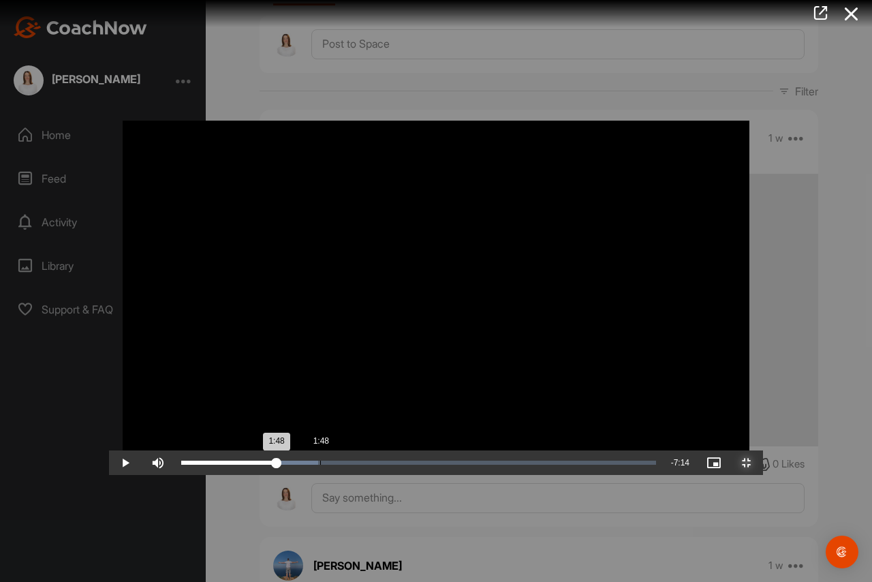
click at [211, 465] on div "1:48" at bounding box center [228, 462] width 95 height 4
click at [185, 475] on div "Loaded : 28.81% 1:29 1:49" at bounding box center [418, 462] width 488 height 25
click at [181, 465] on div "Loaded : 28.81% 1:04 1:32" at bounding box center [418, 462] width 475 height 4
click at [174, 475] on div "Loaded : 28.81% 0:44 1:09" at bounding box center [418, 462] width 488 height 25
click at [763, 462] on span "Video Player" at bounding box center [746, 462] width 33 height 0
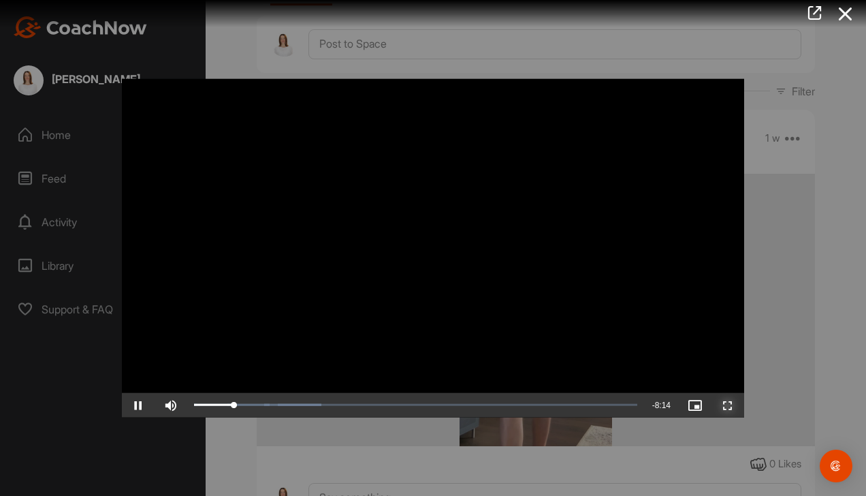
click at [728, 405] on span "Video Player" at bounding box center [728, 405] width 33 height 0
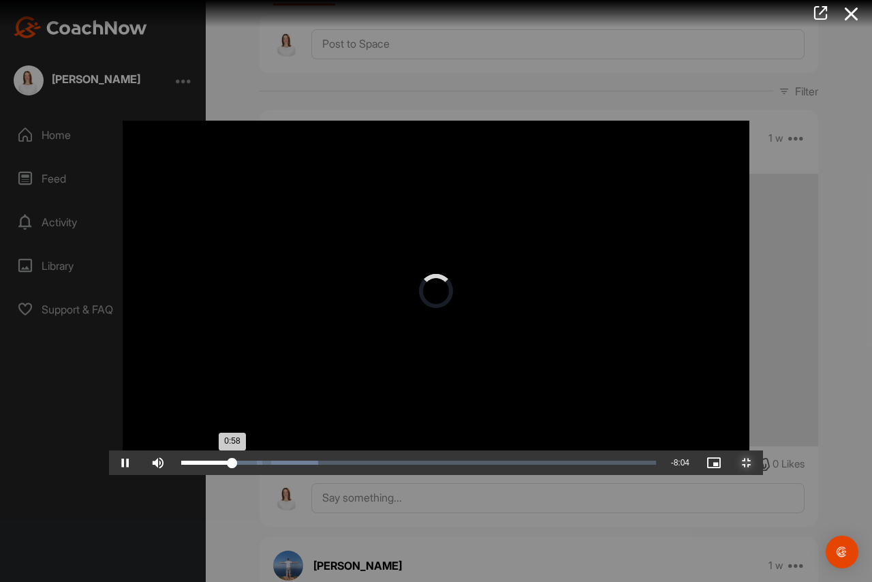
click at [174, 475] on div "Loaded : 28.81% 1:03 0:58" at bounding box center [418, 462] width 488 height 25
click at [181, 465] on div "1:20" at bounding box center [214, 462] width 66 height 4
click at [415, 475] on div "Loaded : 51.35% 4:29 4:28" at bounding box center [418, 462] width 488 height 25
click at [471, 465] on div "Loaded : 56.22% 5:12 5:12" at bounding box center [418, 462] width 475 height 4
click at [482, 465] on div "Loaded : 56.66% 5:22 5:22" at bounding box center [418, 462] width 475 height 4
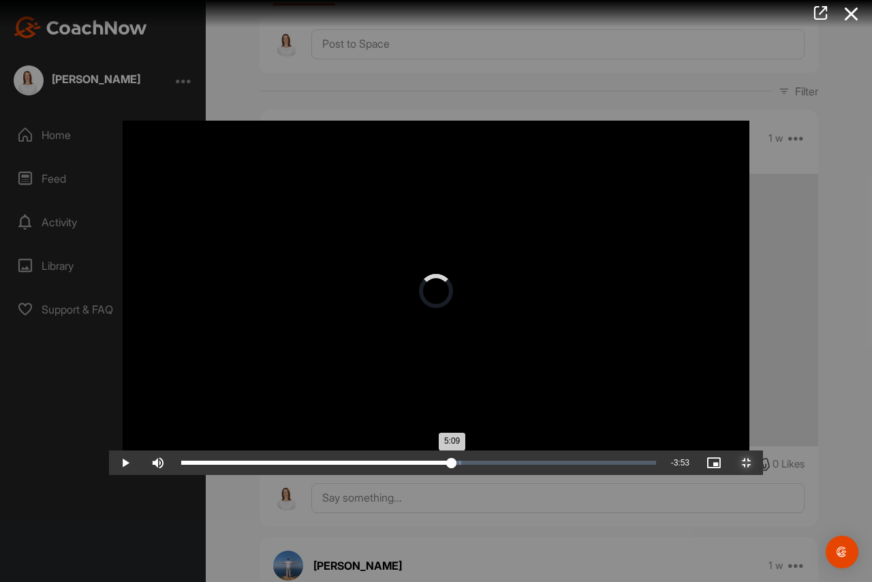
click at [452, 465] on div "5:09" at bounding box center [316, 462] width 270 height 4
click at [492, 465] on div "5:54" at bounding box center [336, 462] width 311 height 4
click at [623, 475] on div "Loaded : 81.13% 7:08 7:17" at bounding box center [418, 462] width 488 height 25
click at [613, 465] on div "8:13" at bounding box center [397, 462] width 432 height 4
click at [614, 465] on div "8:14" at bounding box center [397, 462] width 433 height 4
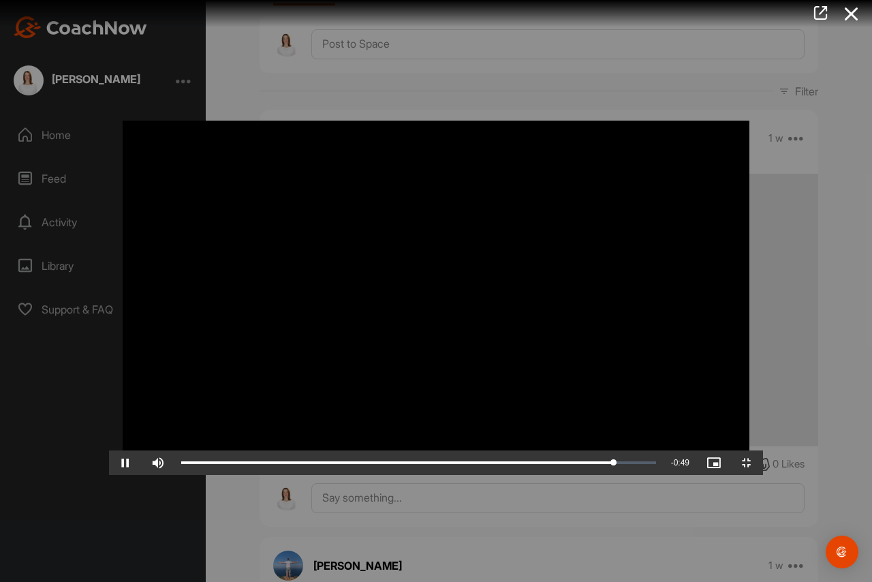
click at [639, 475] on video "Video Player" at bounding box center [436, 291] width 654 height 368
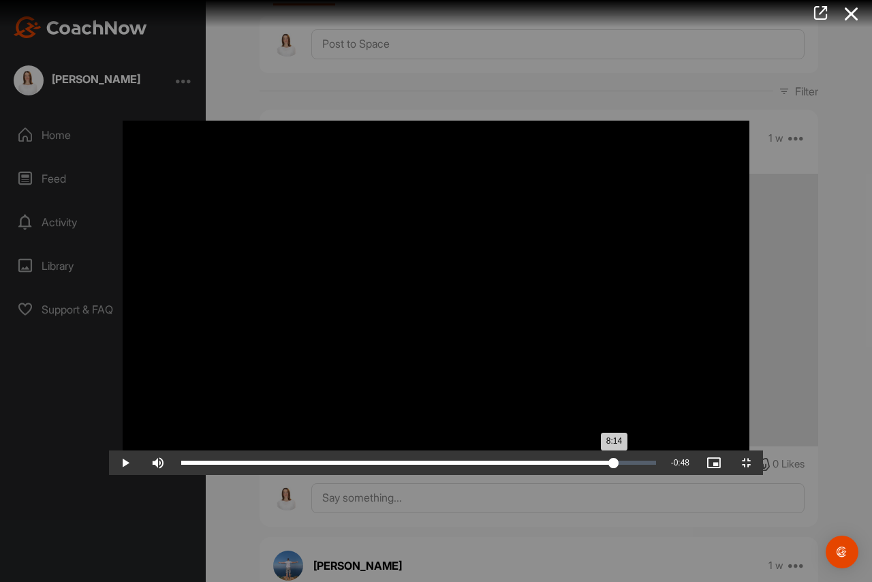
click at [614, 465] on div "8:14" at bounding box center [397, 462] width 433 height 4
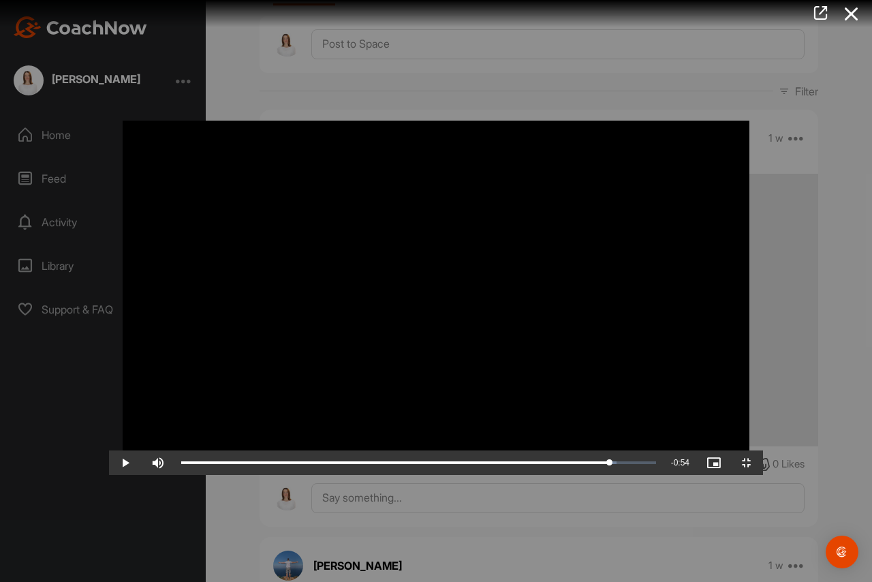
click at [651, 475] on video "Video Player" at bounding box center [436, 291] width 654 height 368
click at [763, 462] on span "Video Player" at bounding box center [746, 462] width 33 height 0
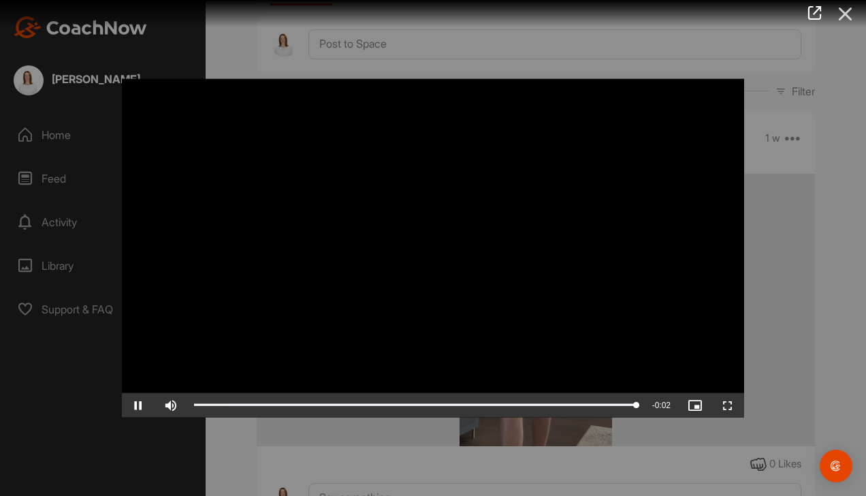
click at [852, 12] on icon at bounding box center [845, 13] width 31 height 25
